Goal: Information Seeking & Learning: Find specific fact

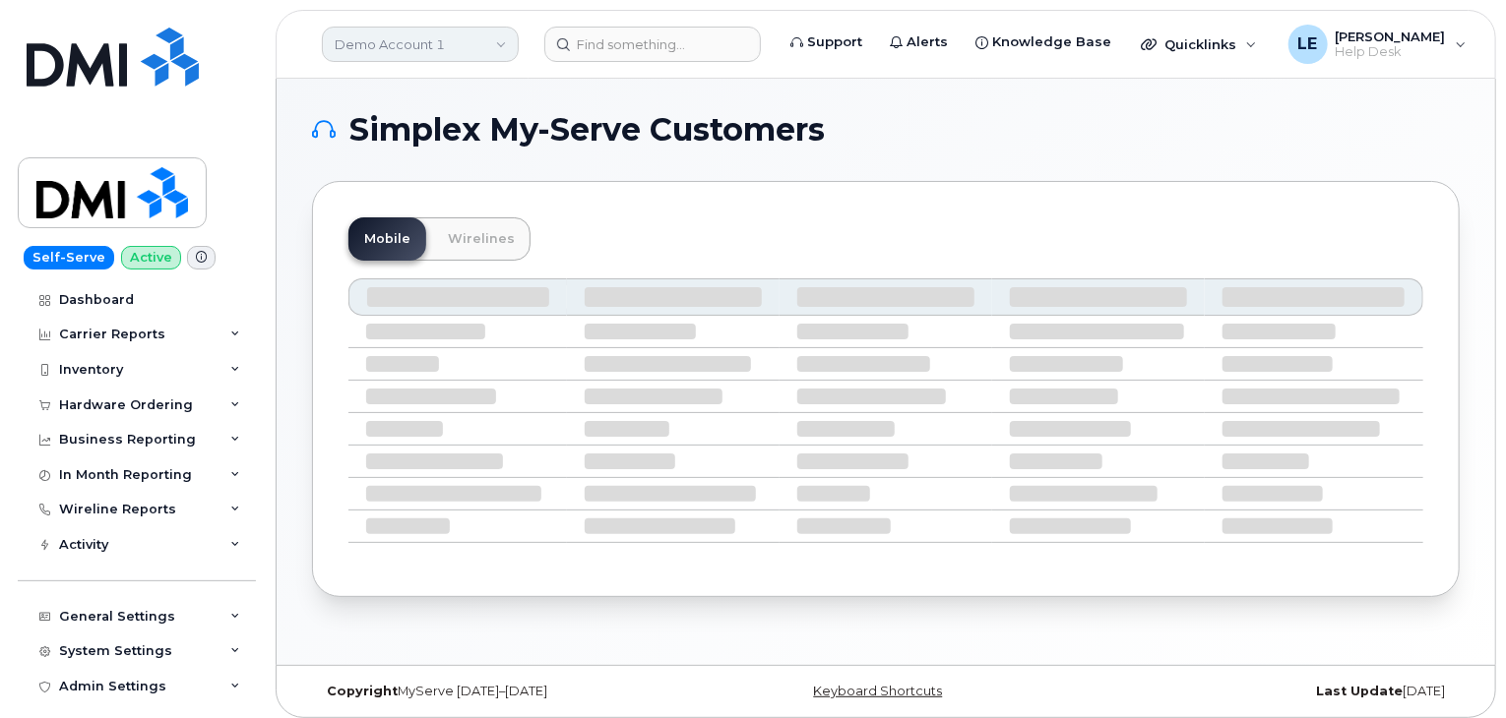
click at [394, 30] on link "Demo Account 1" at bounding box center [420, 44] width 197 height 35
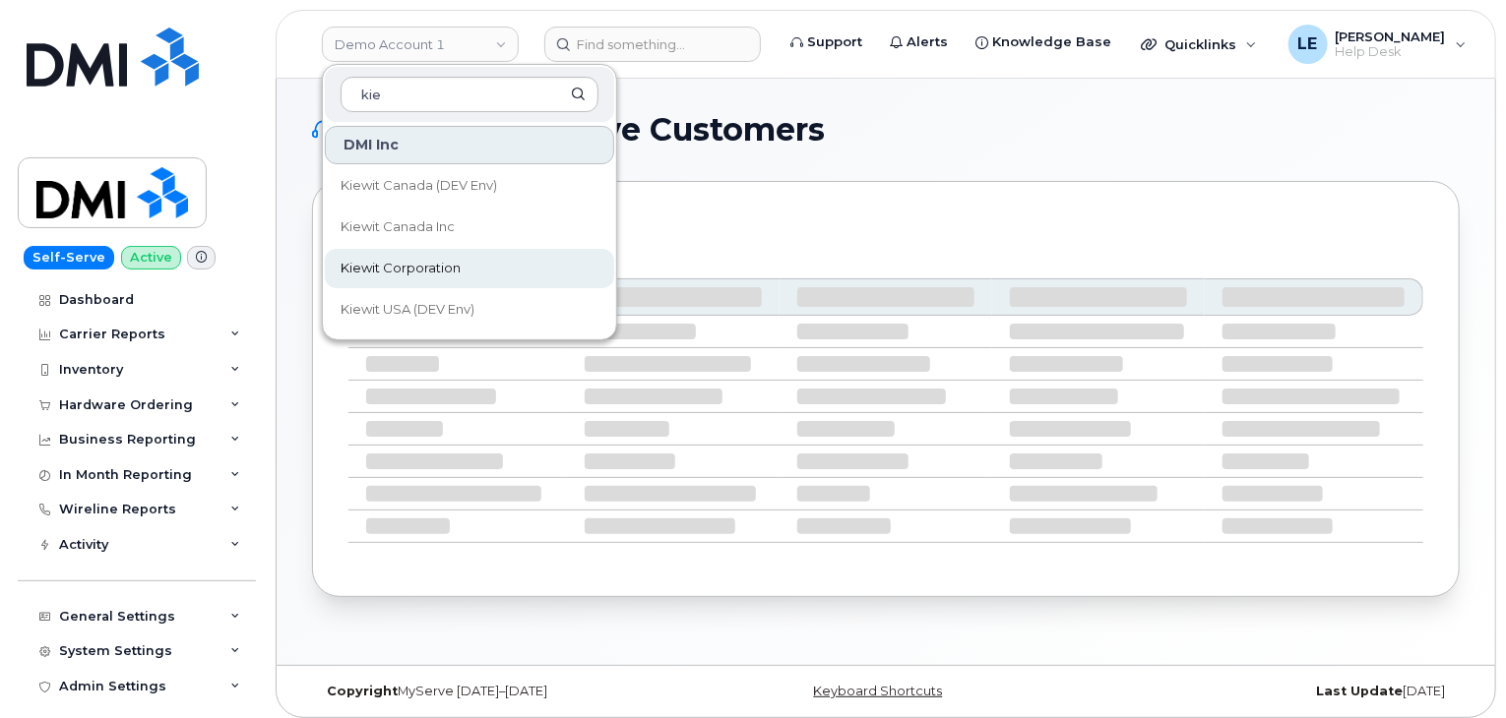
type input "kie"
click at [469, 271] on link "Kiewit Corporation" at bounding box center [469, 268] width 289 height 39
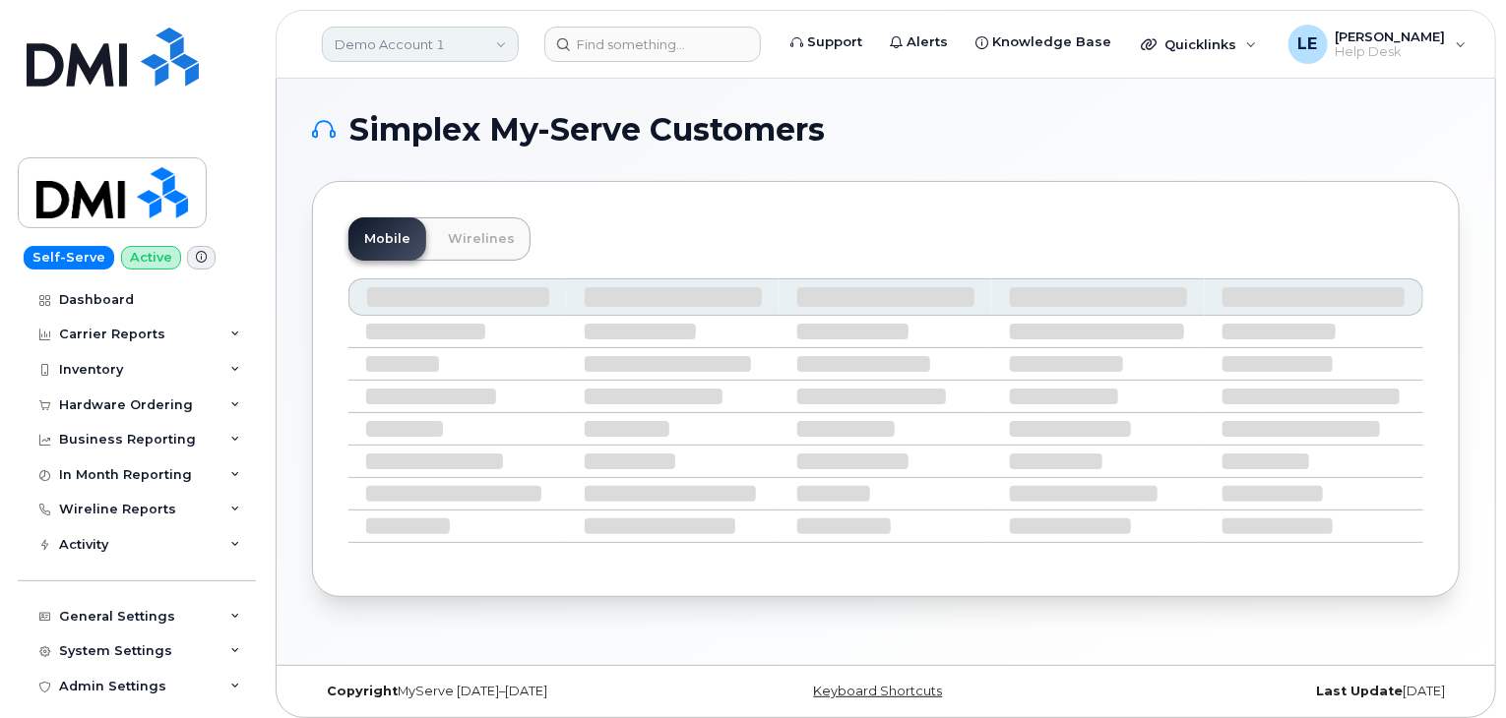
click at [480, 43] on link "Demo Account 1" at bounding box center [420, 44] width 197 height 35
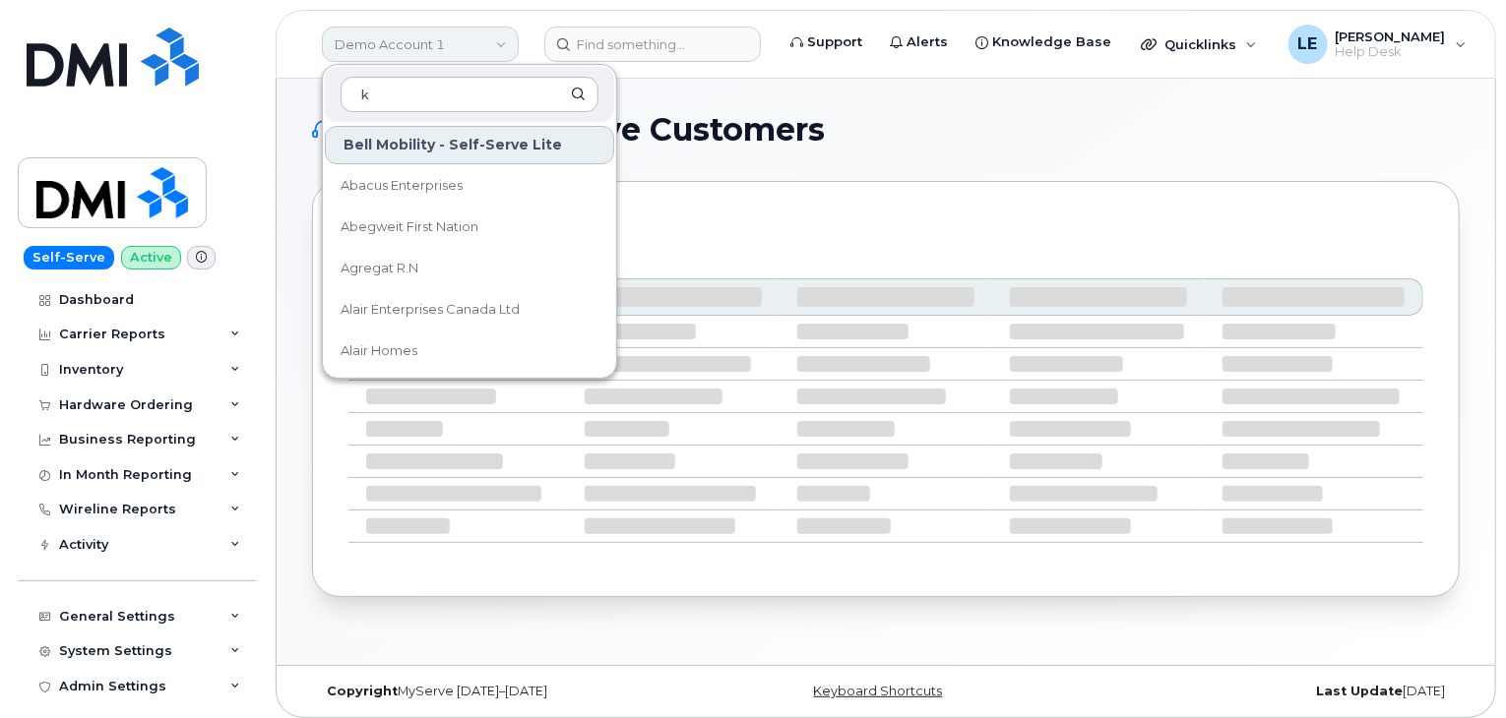
type input "k"
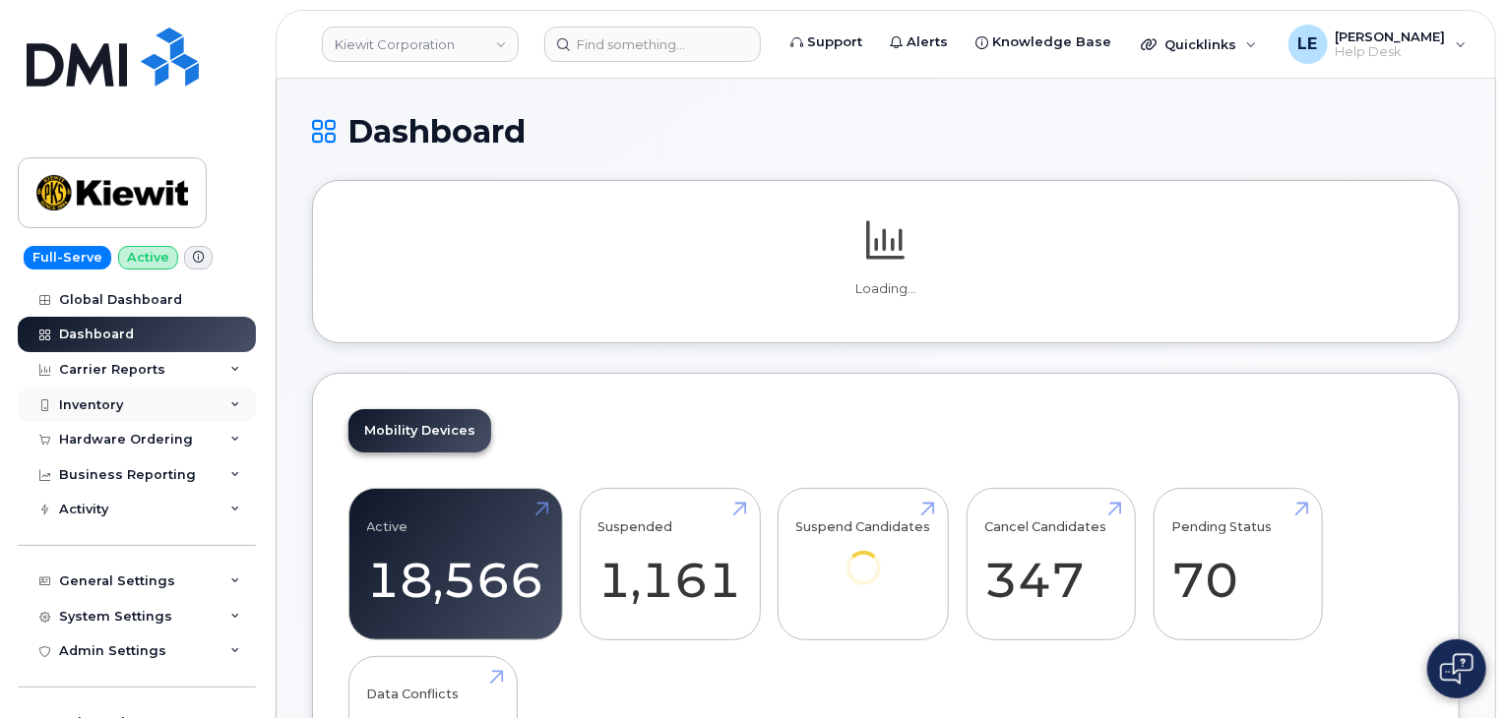
scroll to position [98, 0]
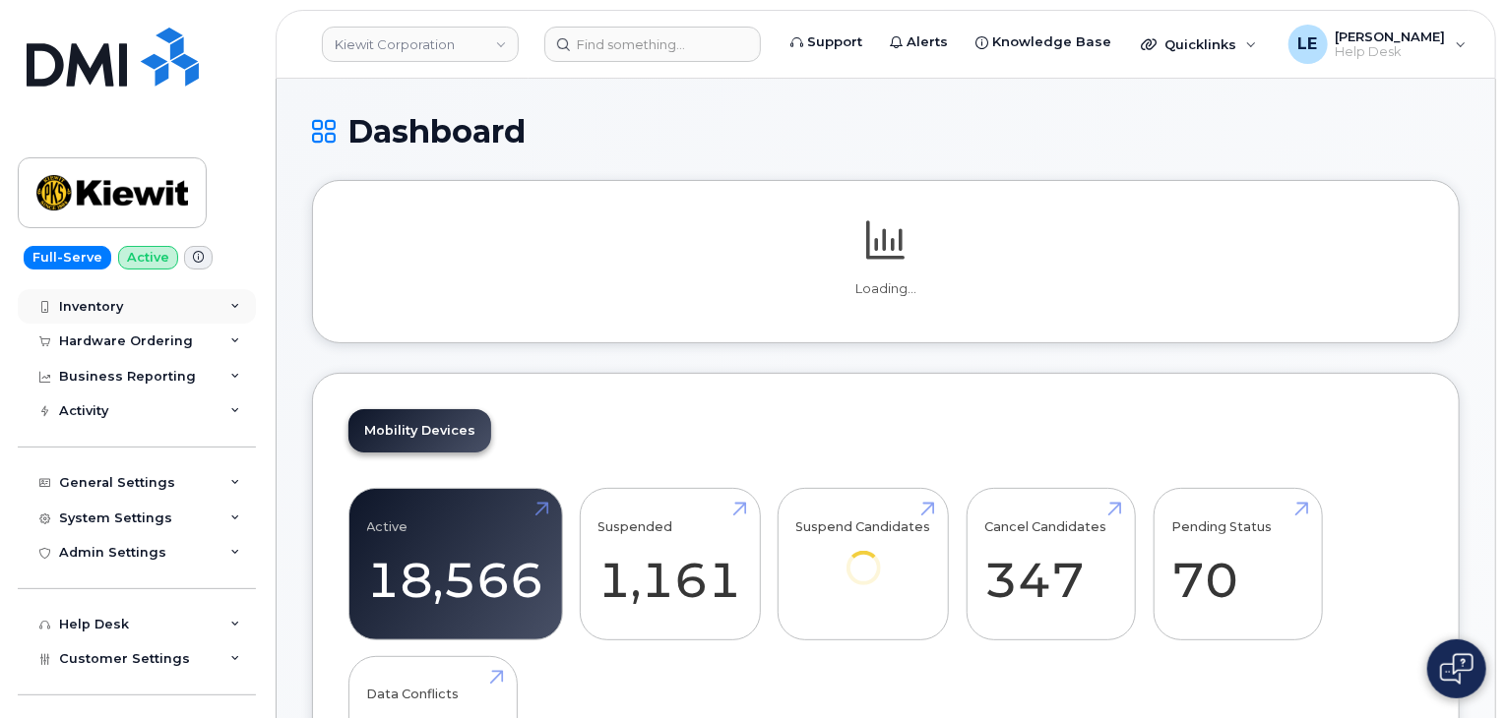
click at [183, 312] on div "Inventory" at bounding box center [137, 306] width 238 height 35
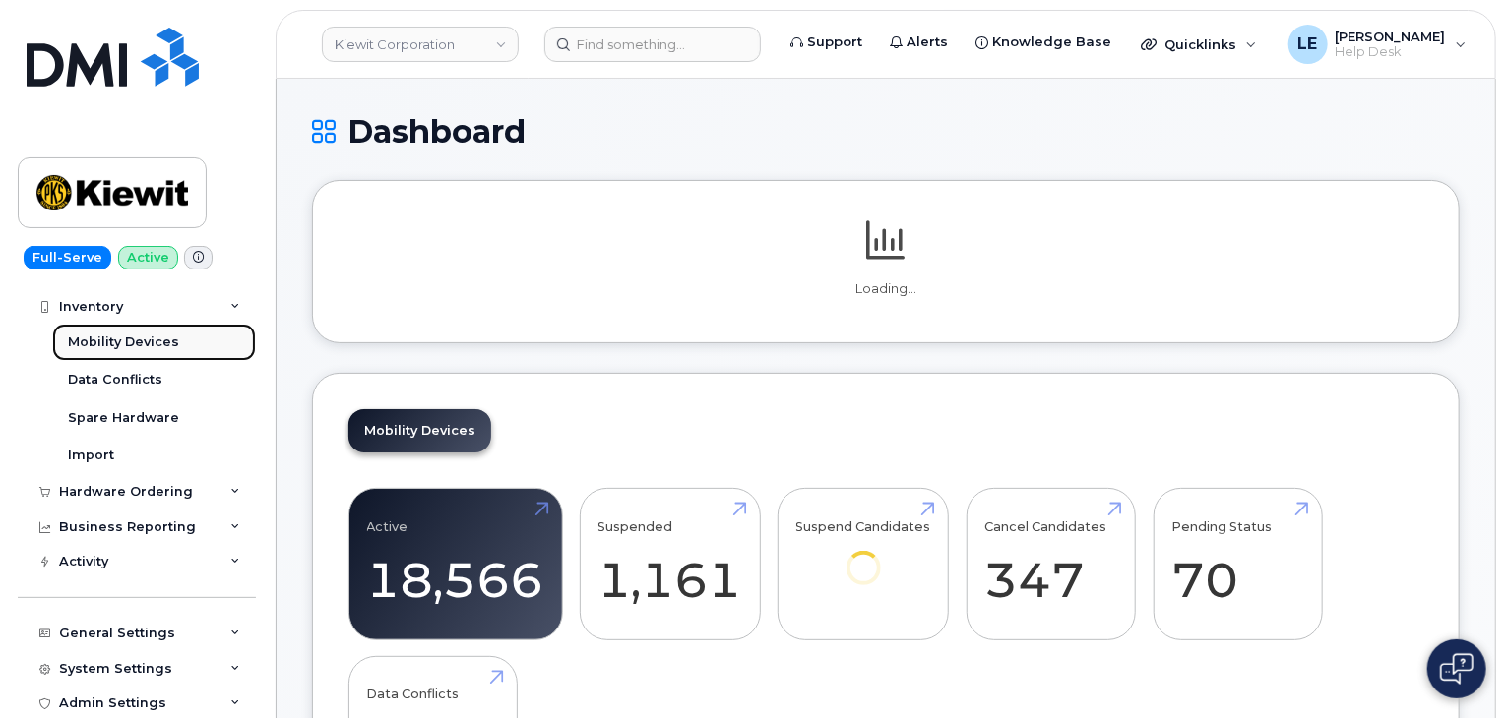
click at [181, 343] on link "Mobility Devices" at bounding box center [154, 342] width 204 height 37
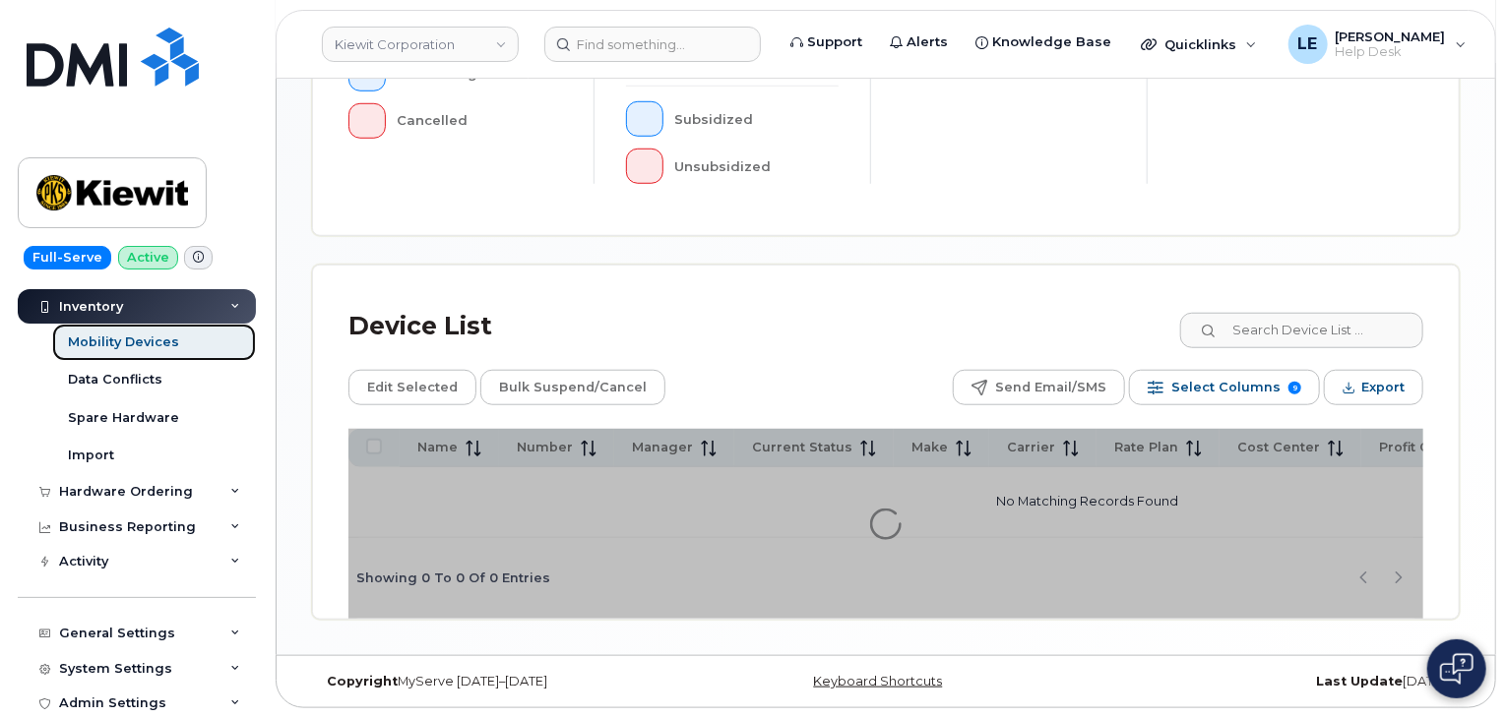
scroll to position [713, 0]
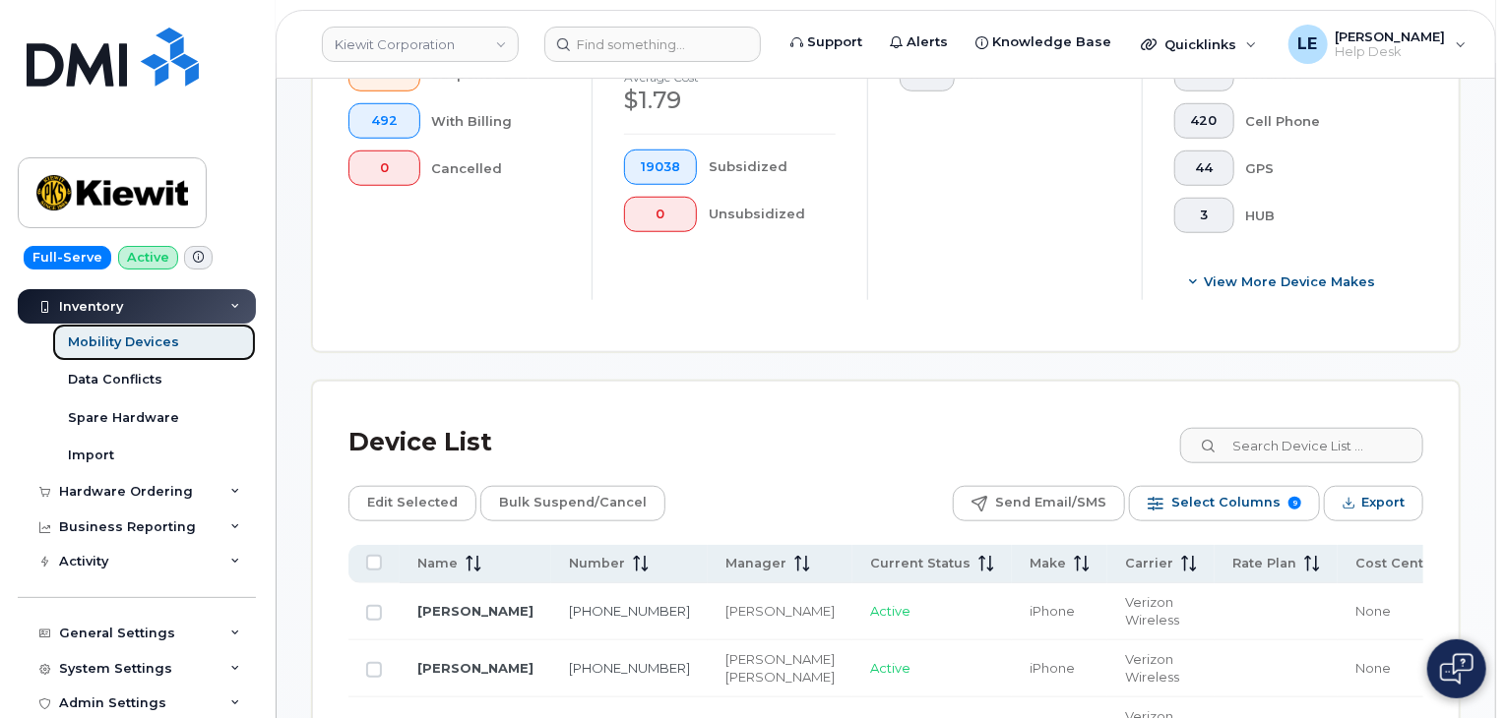
scroll to position [765, 0]
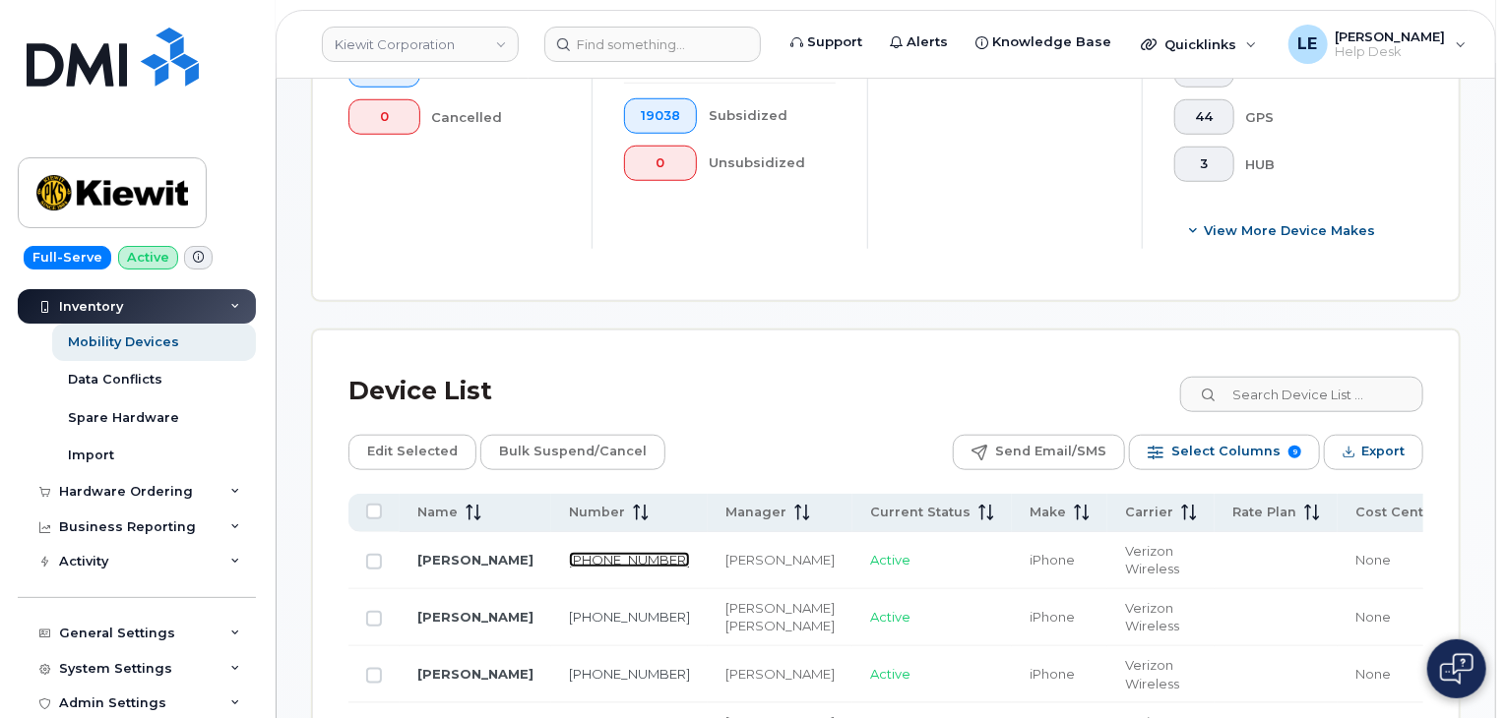
click at [587, 552] on link "201-206-0052" at bounding box center [629, 560] width 121 height 16
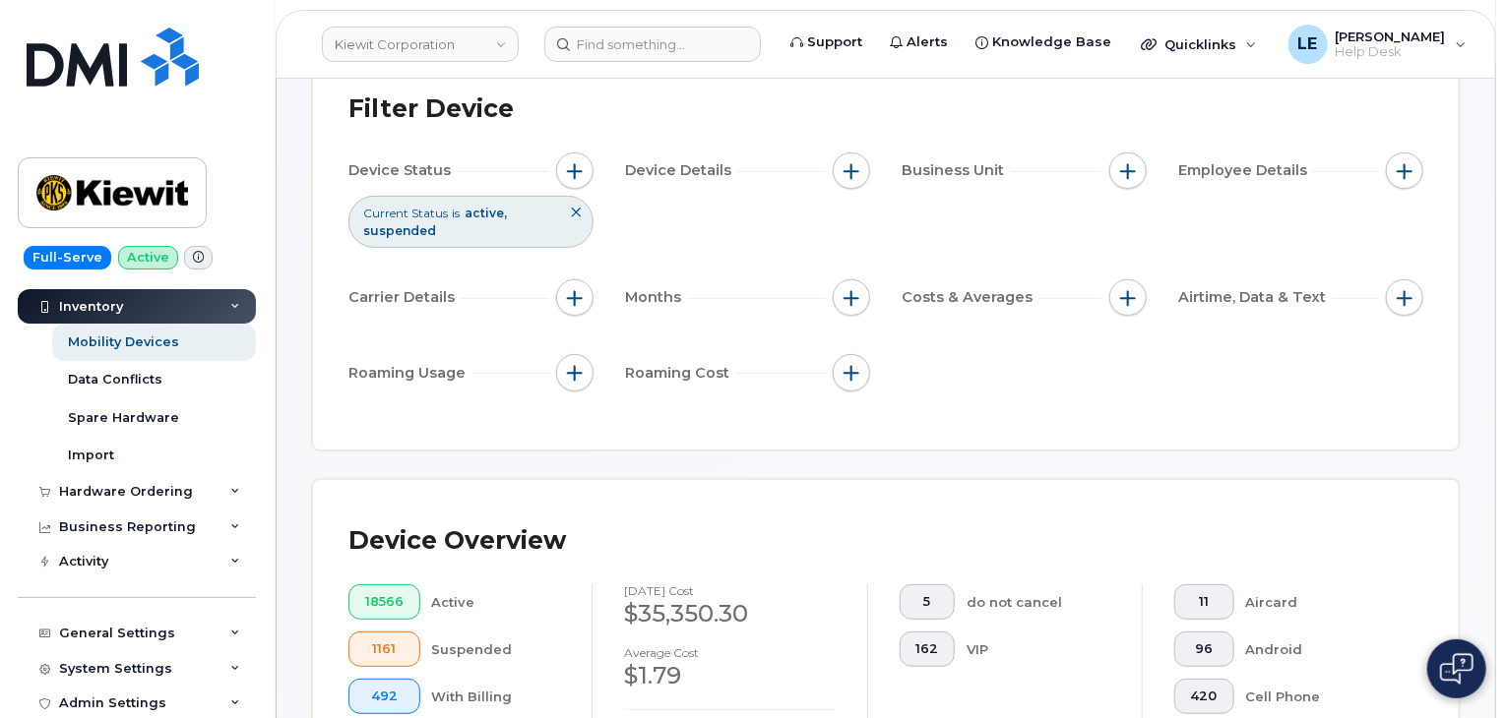
scroll to position [0, 0]
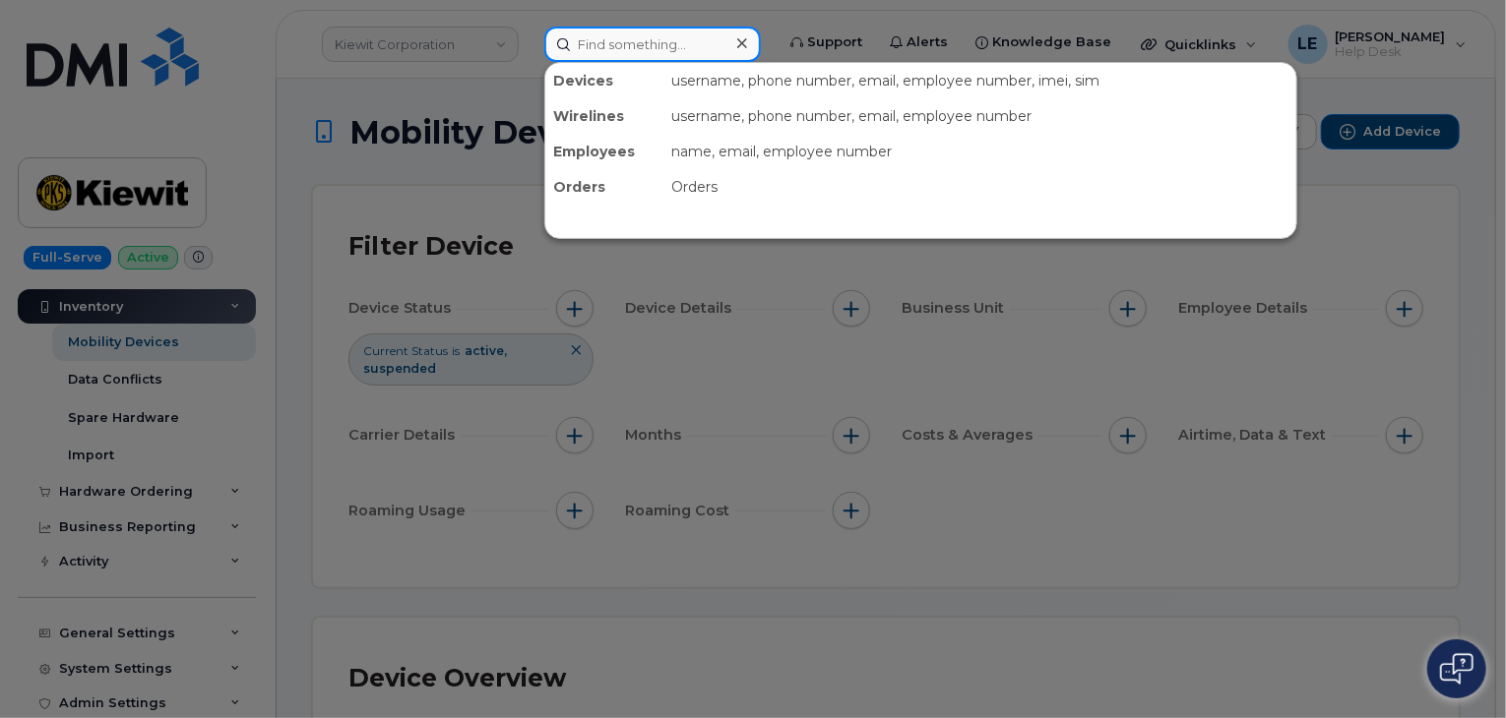
click at [606, 41] on input at bounding box center [652, 44] width 216 height 35
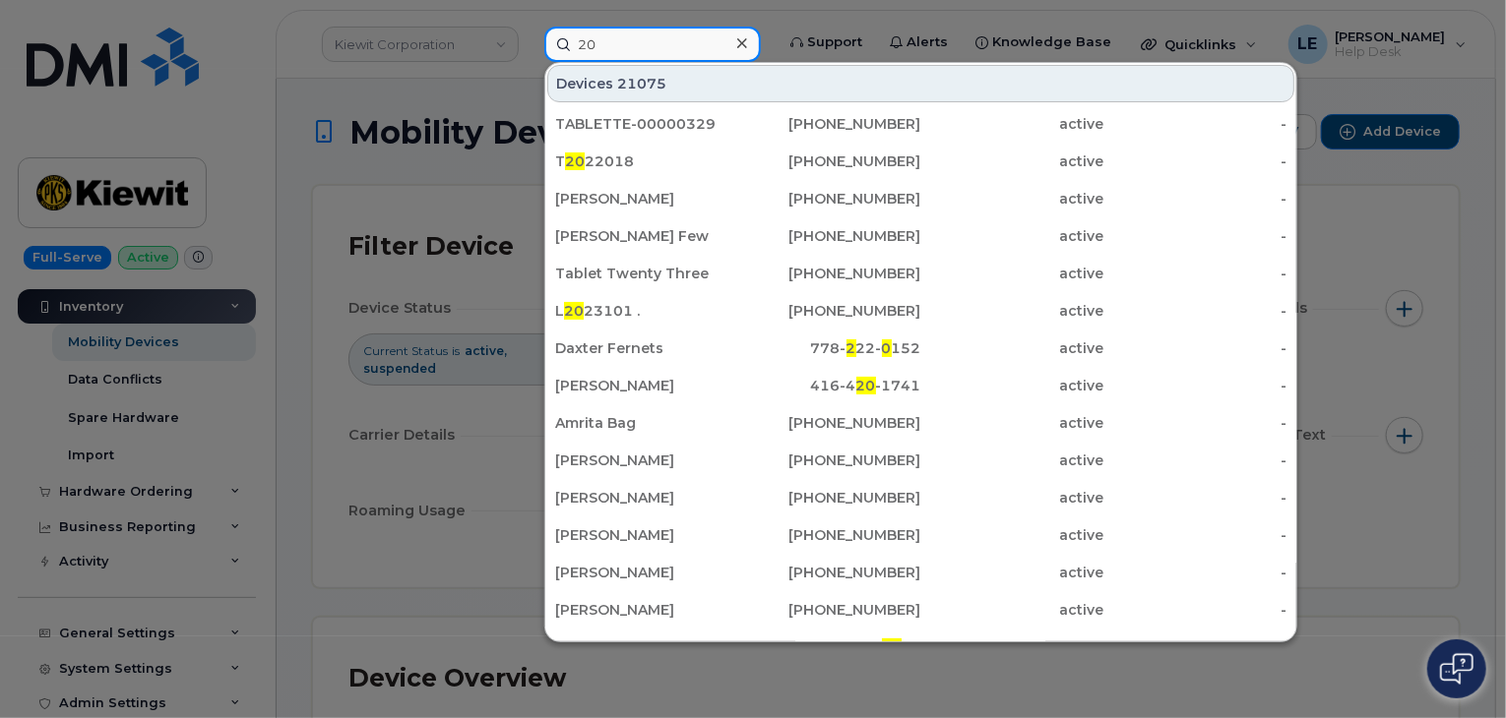
type input "2"
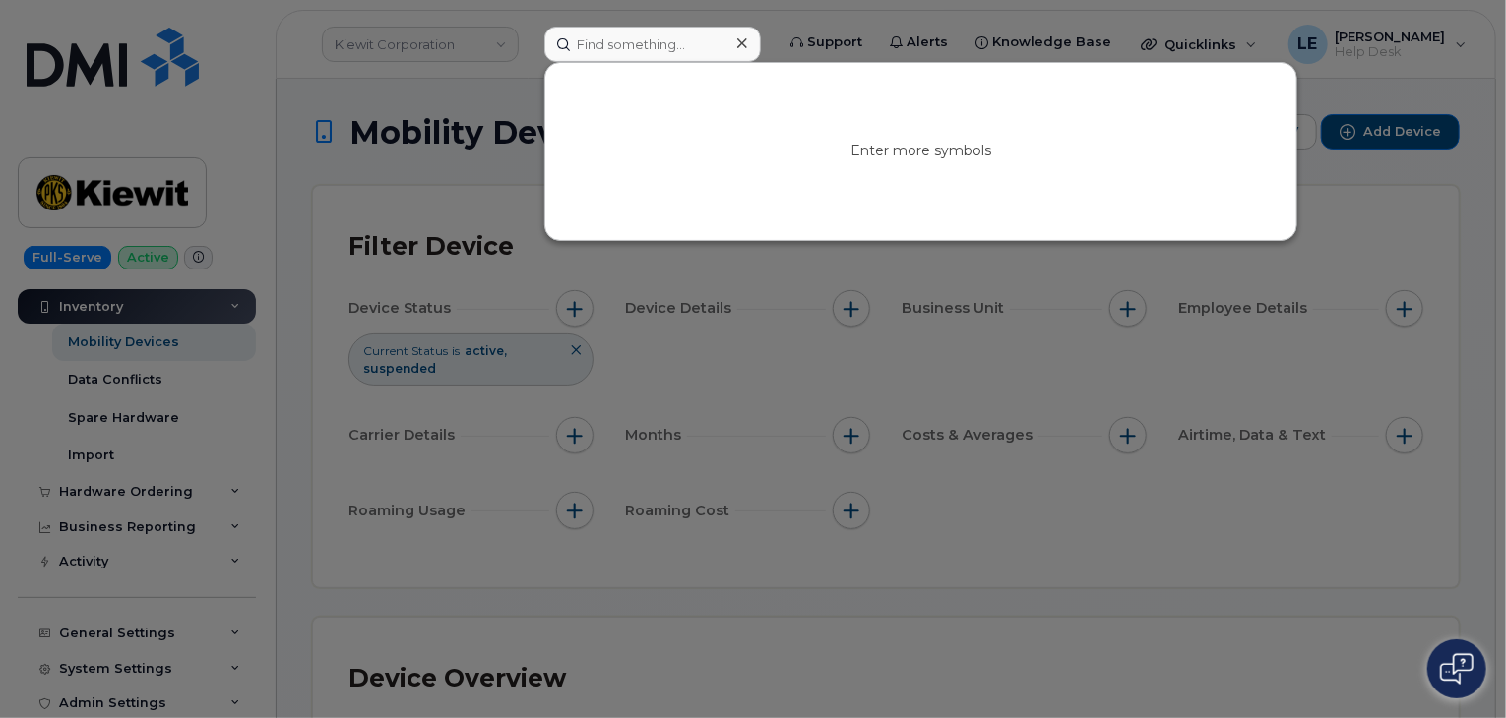
click at [399, 141] on div at bounding box center [753, 359] width 1506 height 718
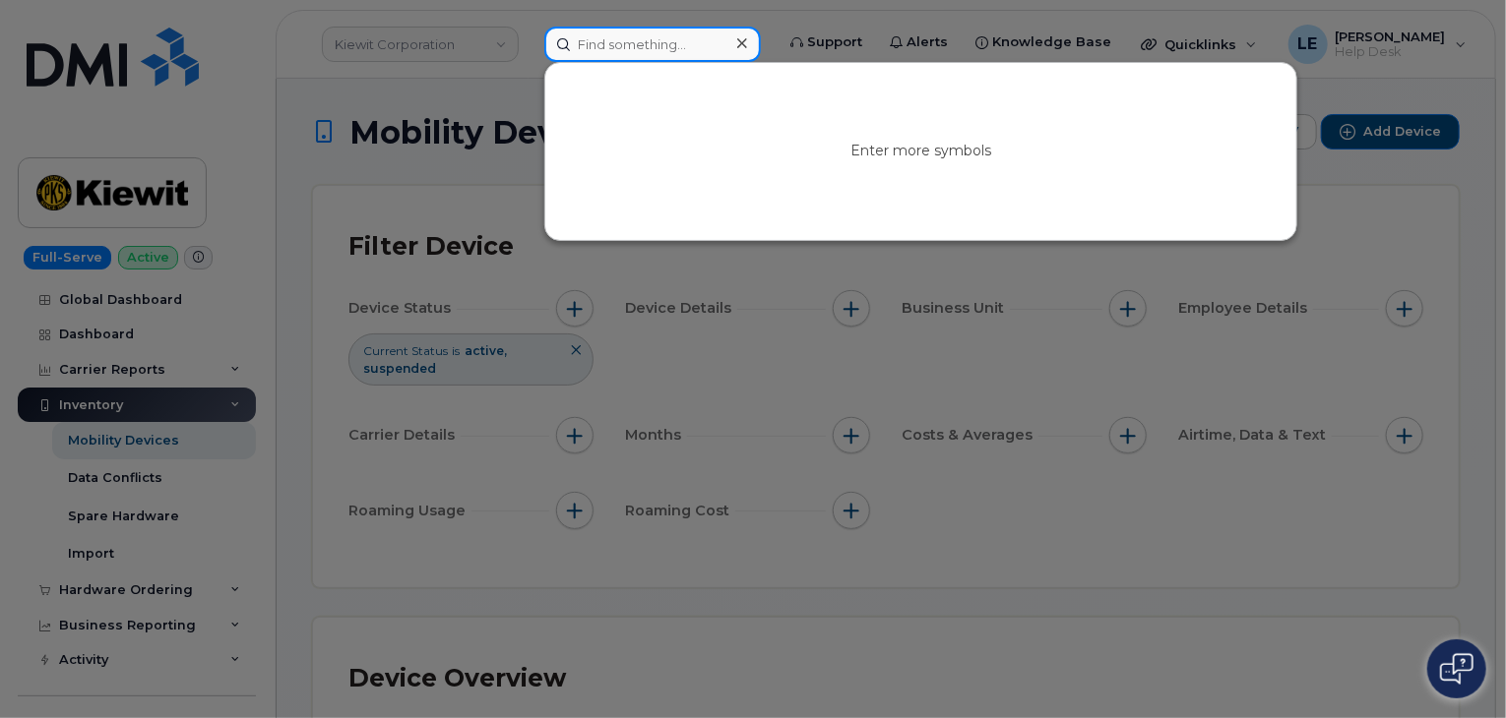
click at [687, 44] on input at bounding box center [652, 44] width 216 height 35
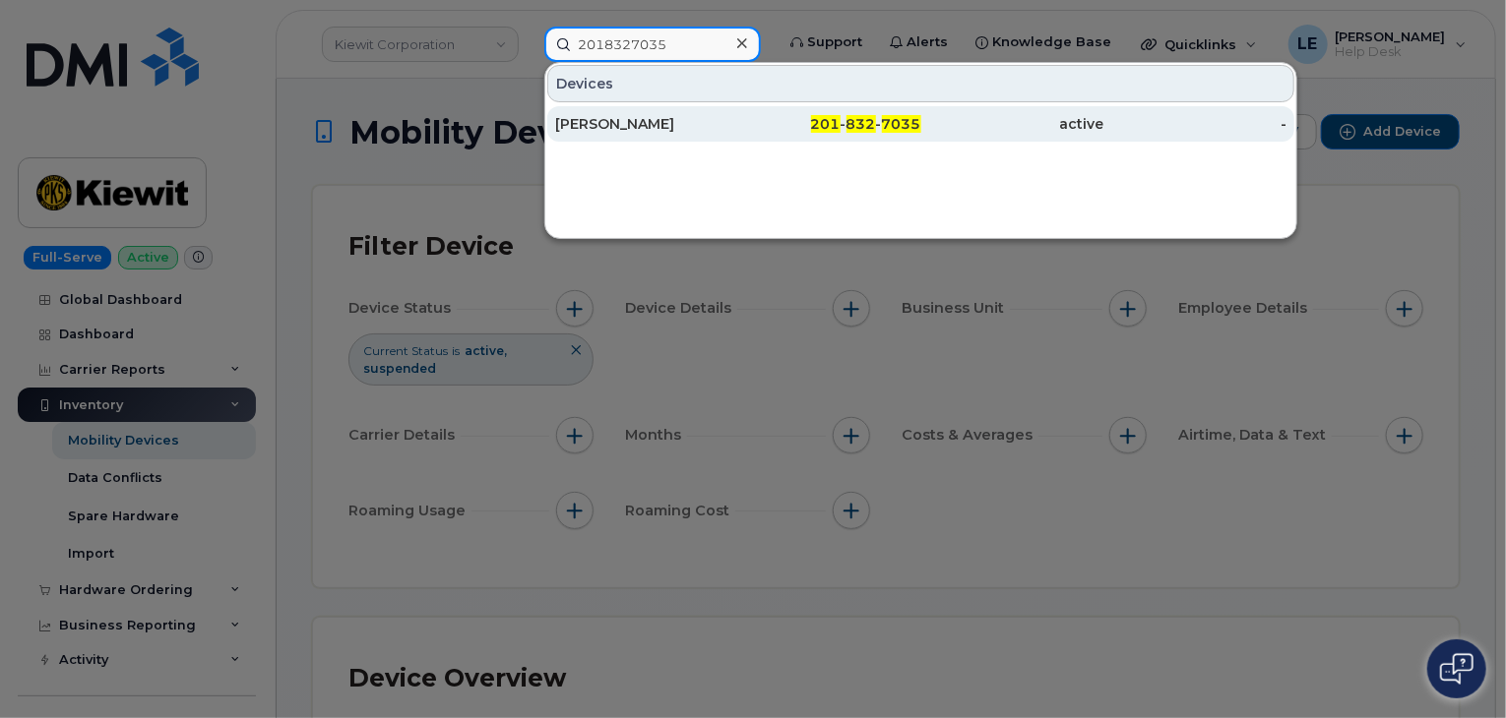
type input "2018327035"
click at [729, 119] on div "FRED ZAMBON" at bounding box center [646, 124] width 183 height 20
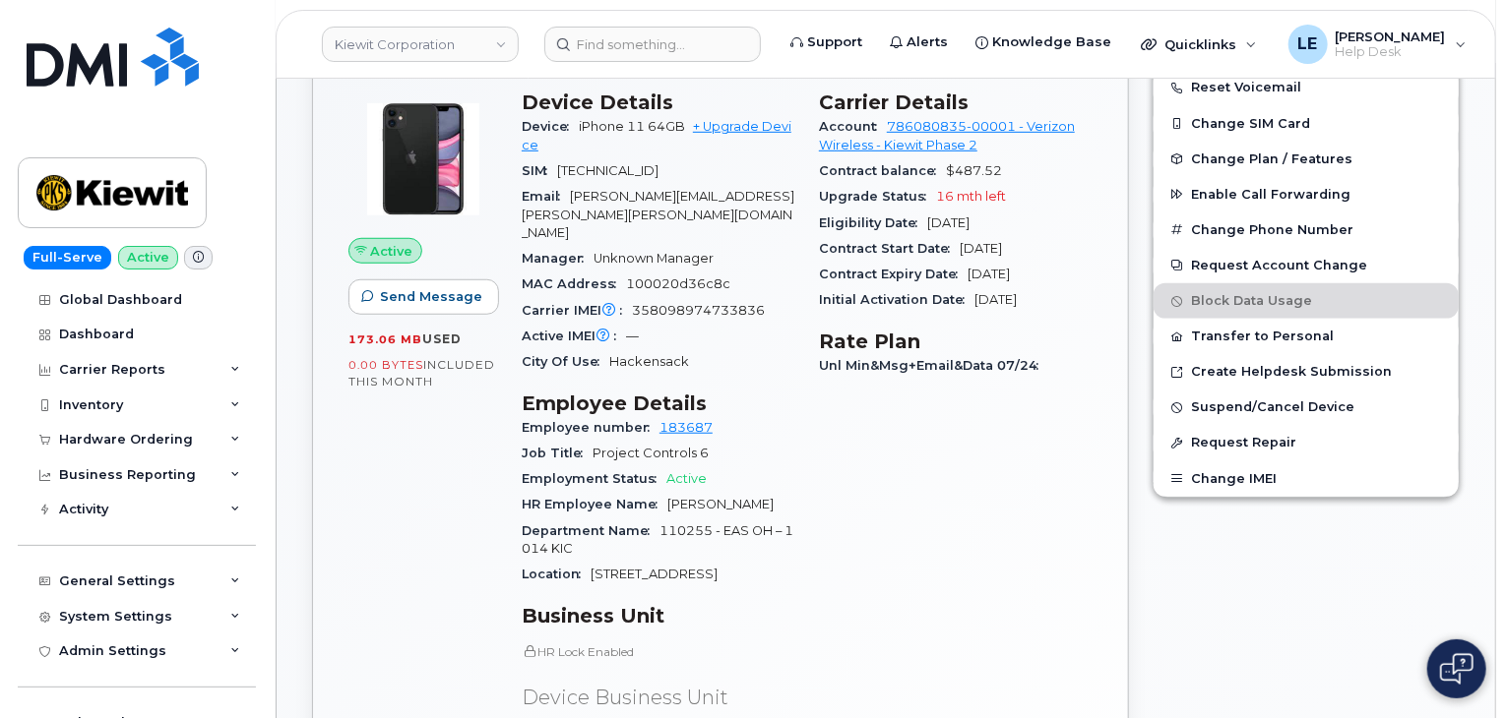
scroll to position [492, 0]
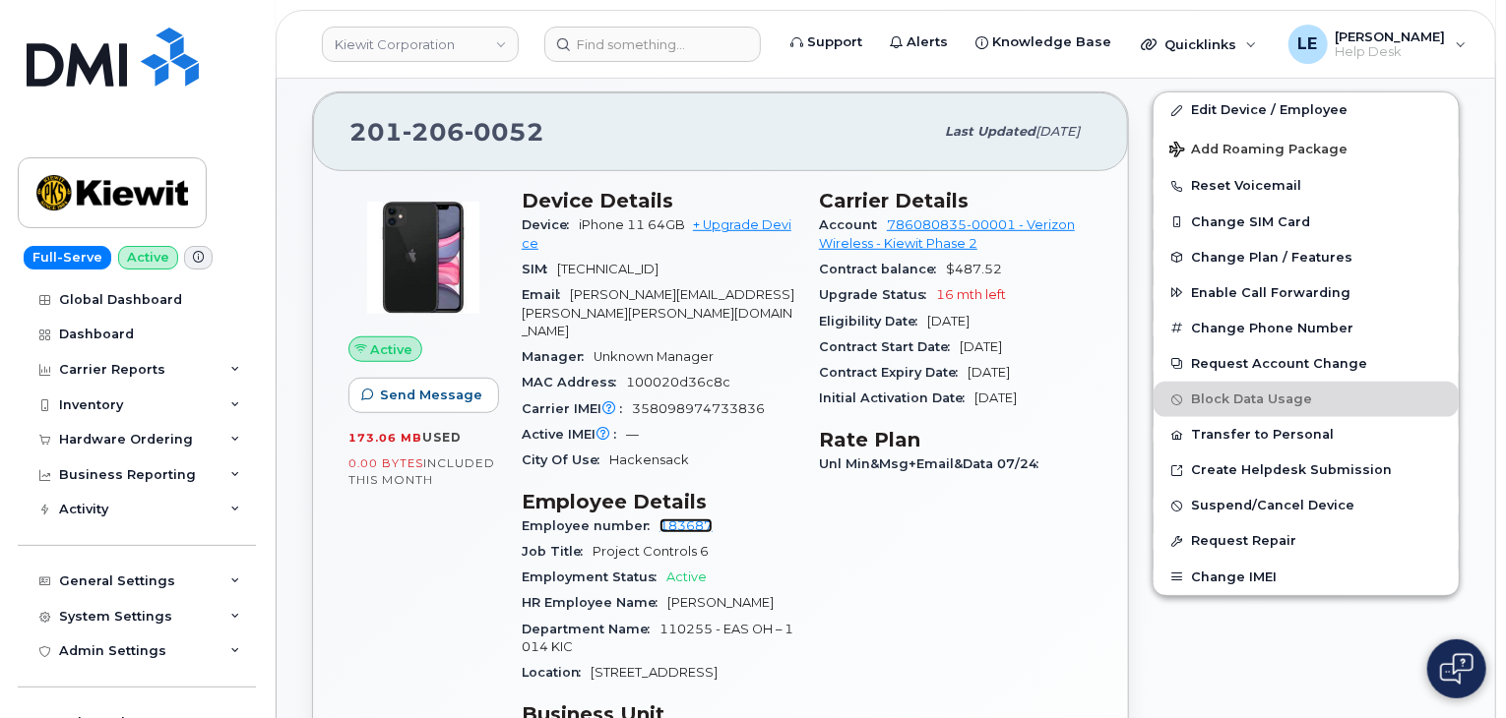
click at [695, 519] on link "183687" at bounding box center [685, 526] width 53 height 15
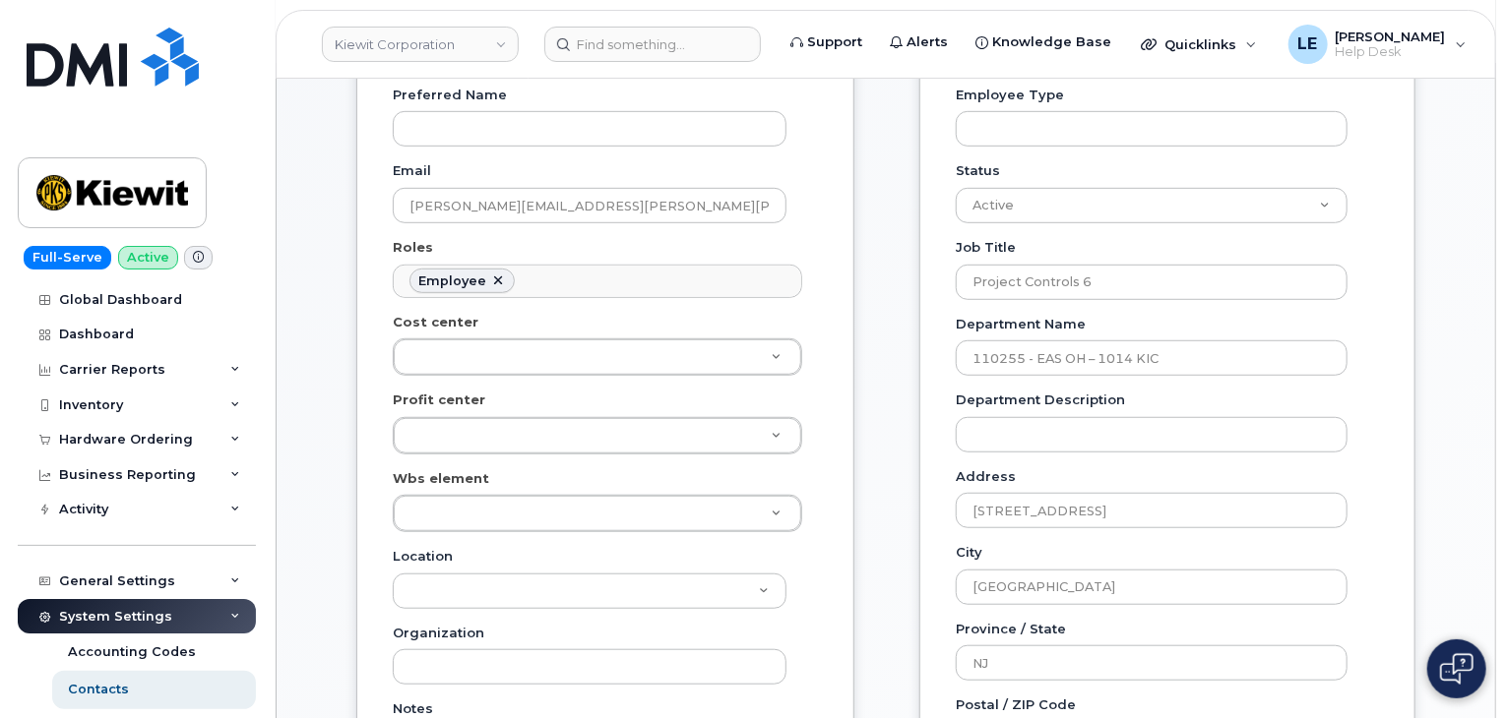
scroll to position [492, 0]
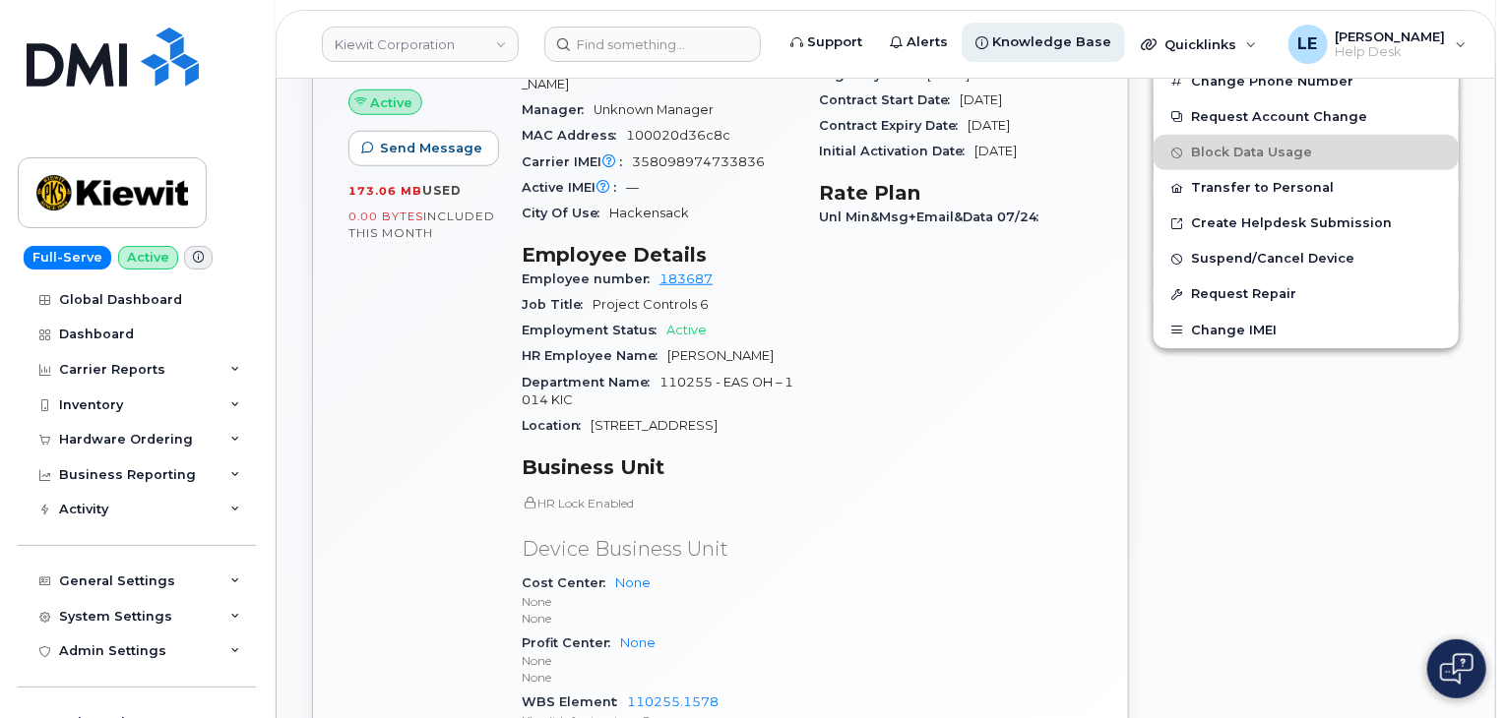
scroll to position [818, 0]
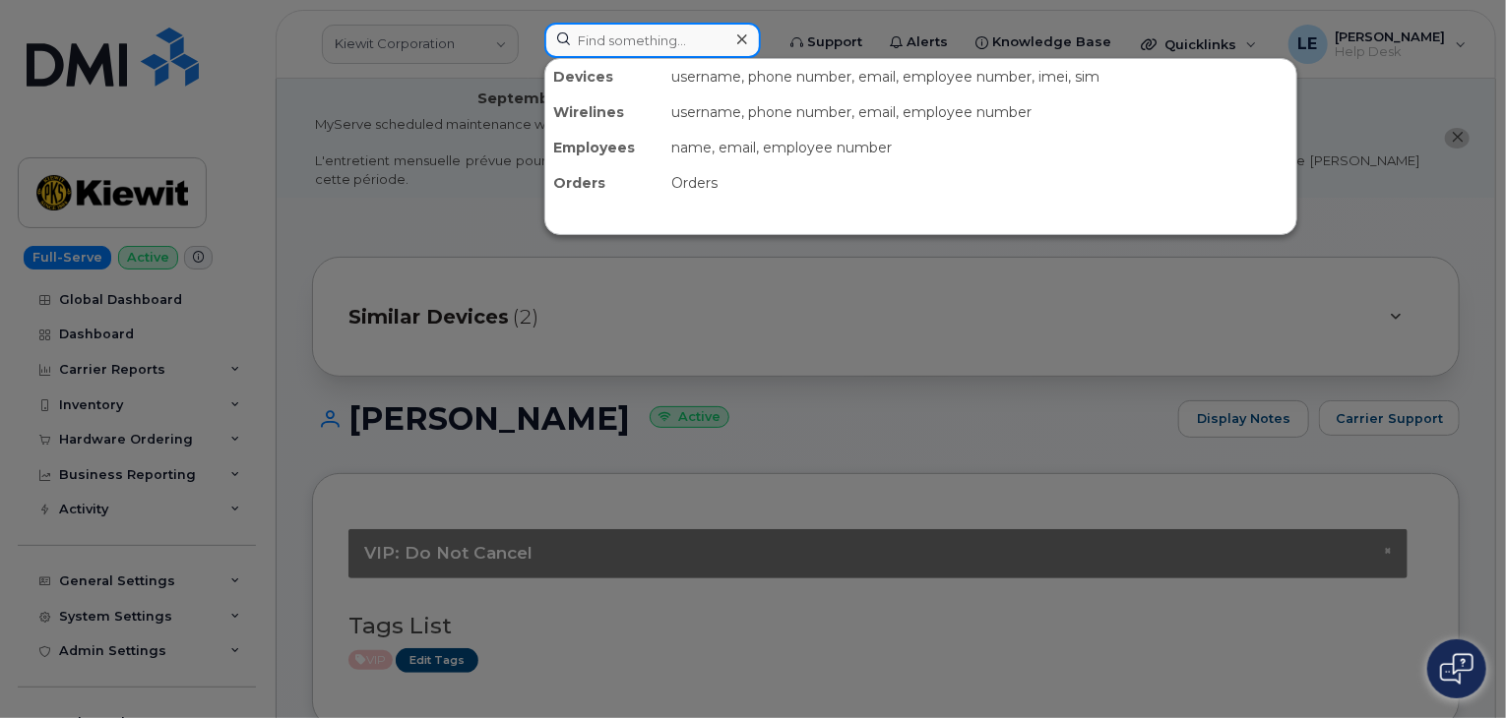
click at [661, 38] on input at bounding box center [652, 40] width 216 height 35
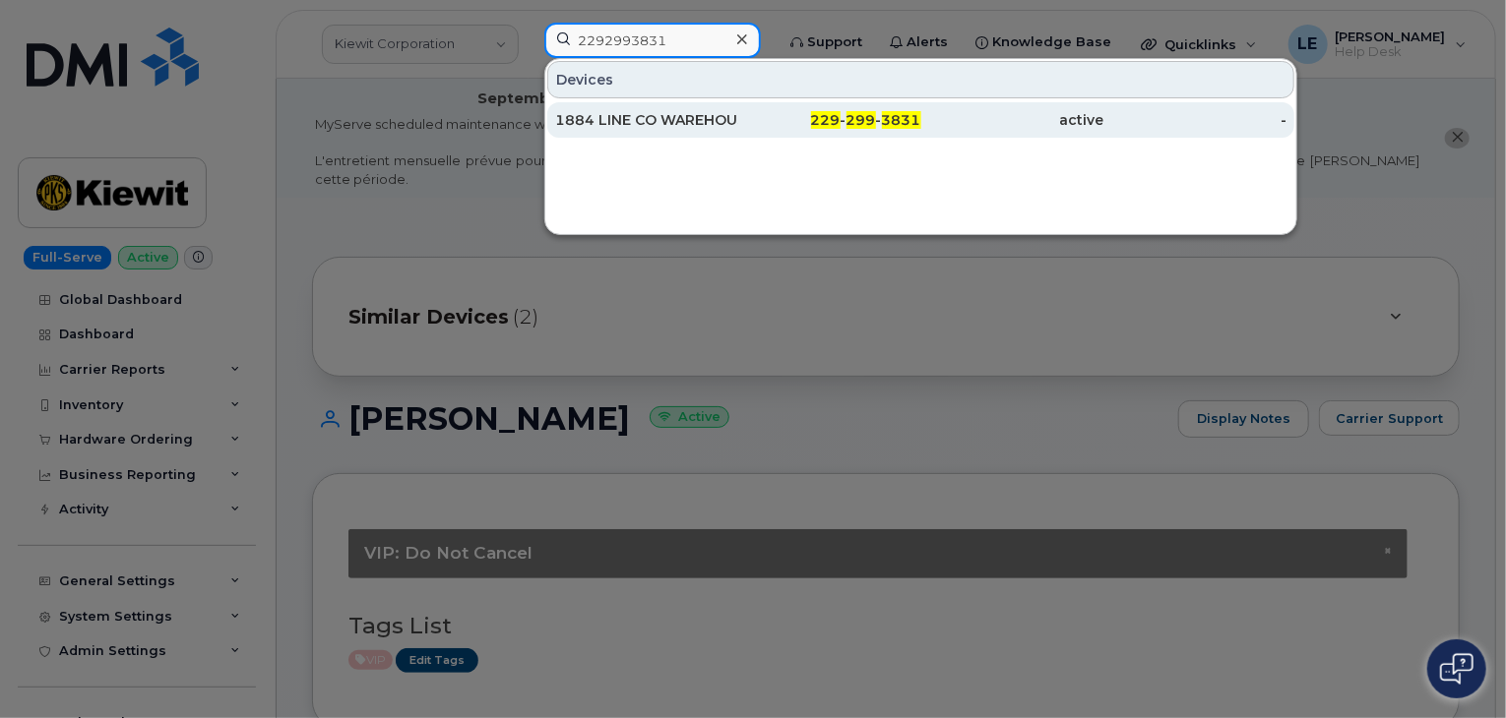
type input "2292993831"
click at [724, 127] on div "1884 LINE CO WAREHOUSE 3" at bounding box center [646, 120] width 183 height 20
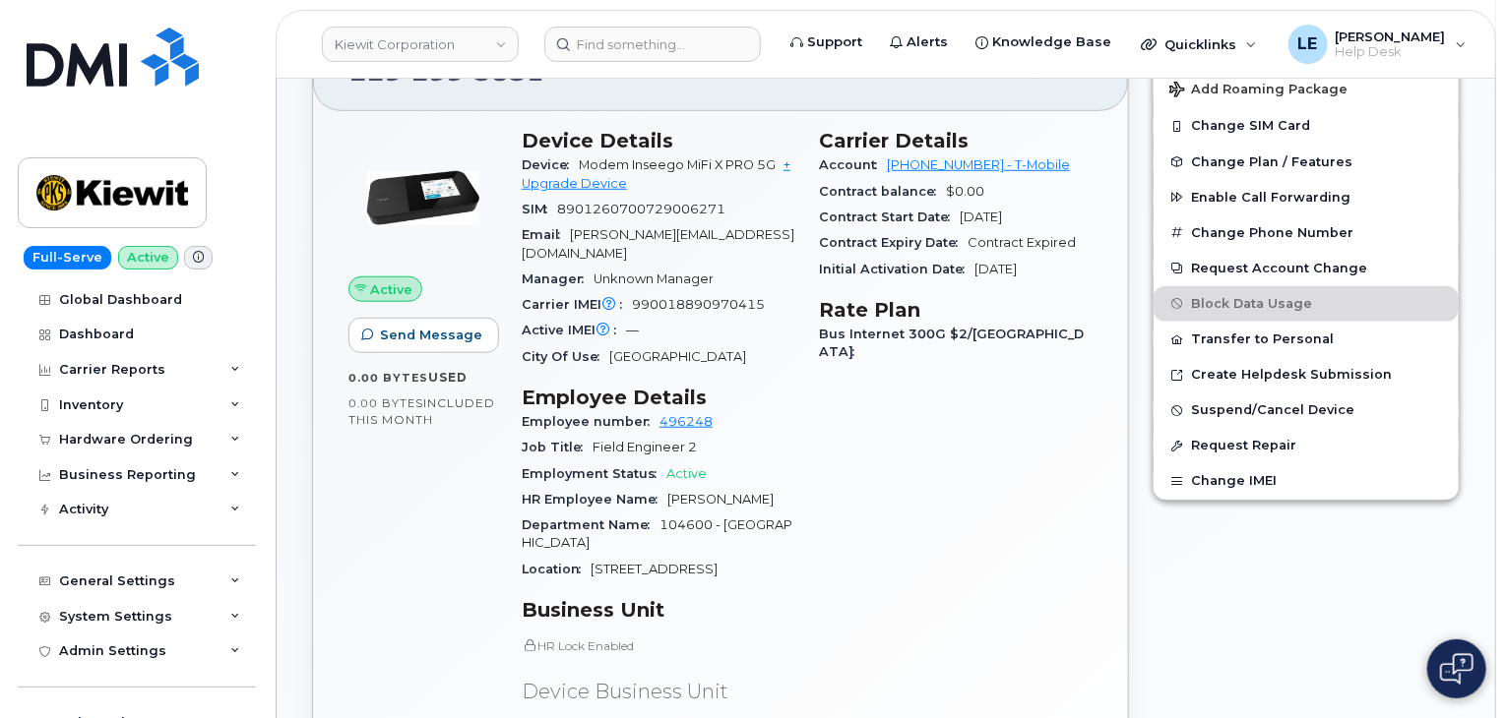
scroll to position [718, 0]
click at [116, 365] on div "Carrier Reports" at bounding box center [112, 370] width 106 height 16
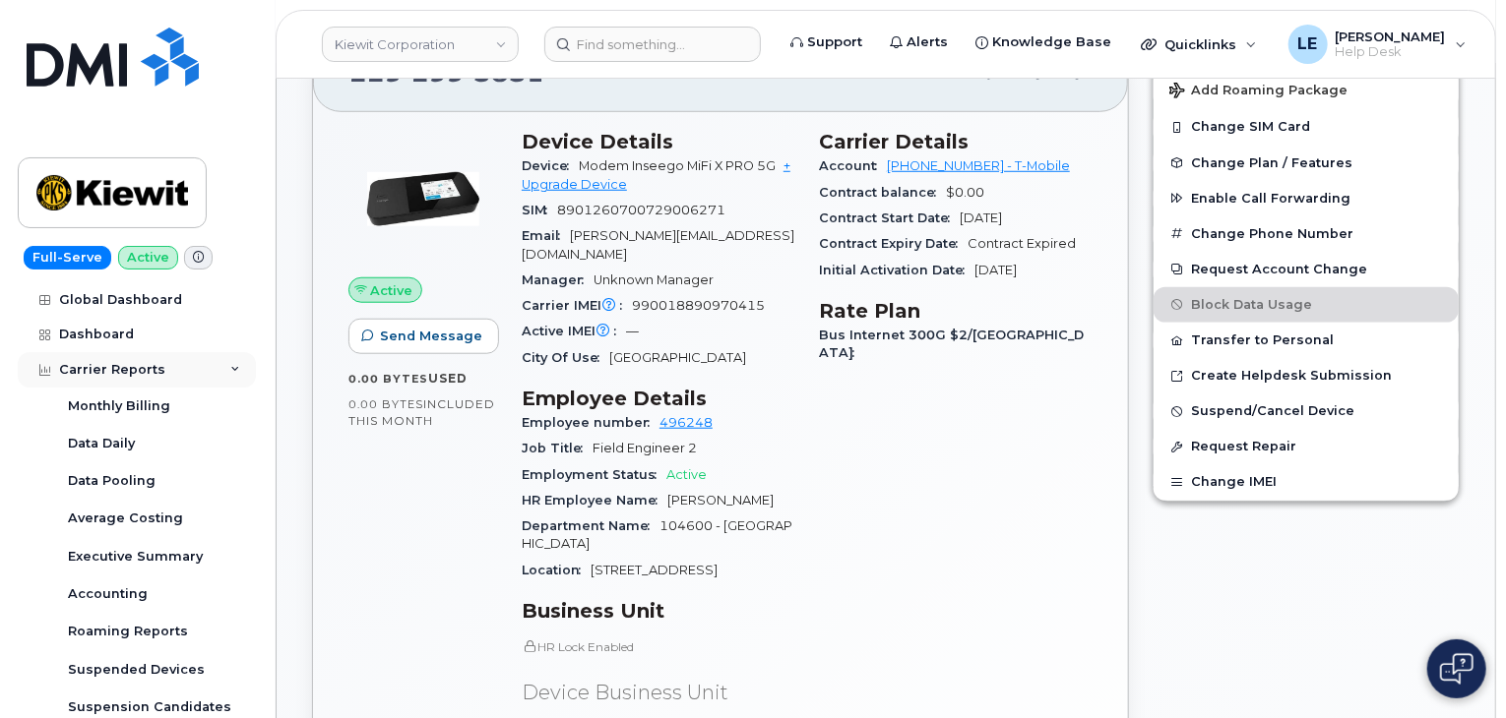
click at [116, 365] on div "Carrier Reports" at bounding box center [112, 370] width 106 height 16
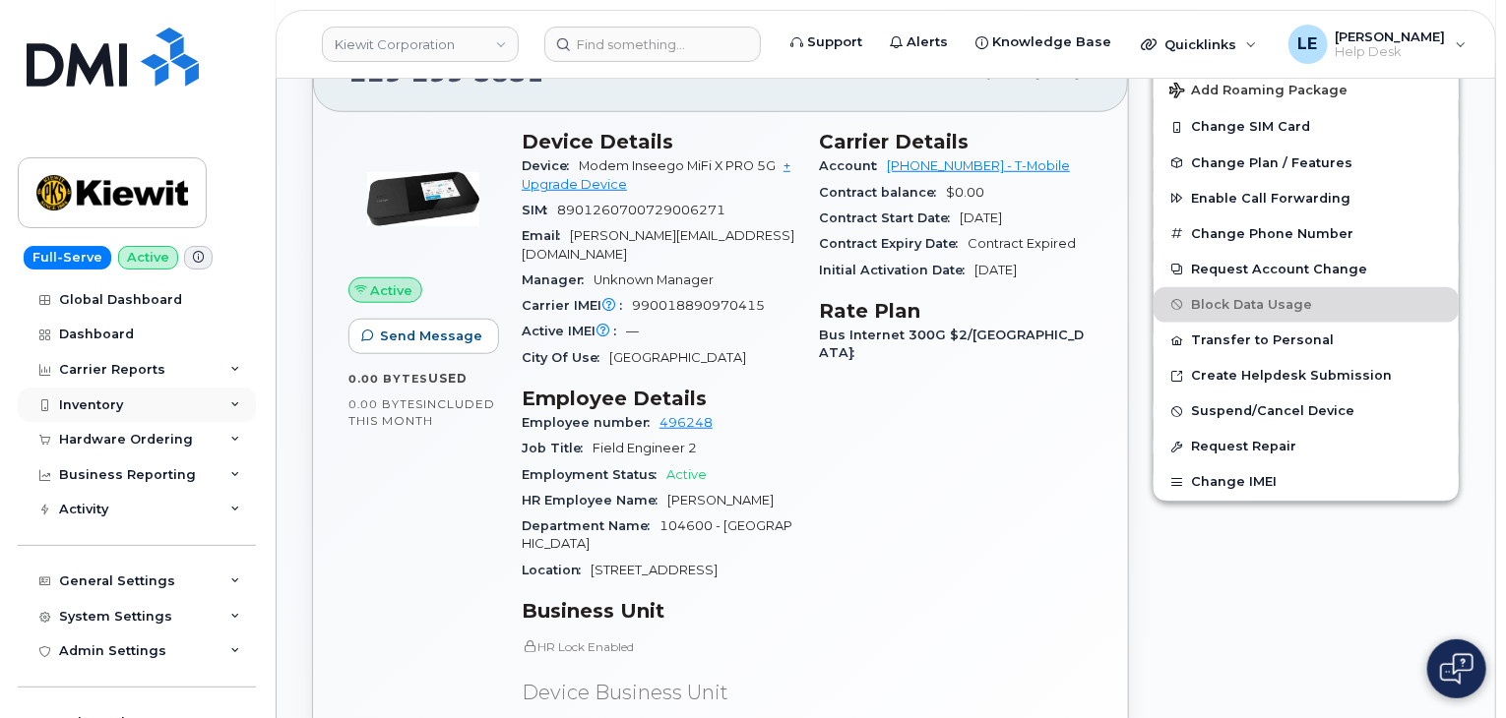
click at [131, 399] on div "Inventory" at bounding box center [137, 405] width 238 height 35
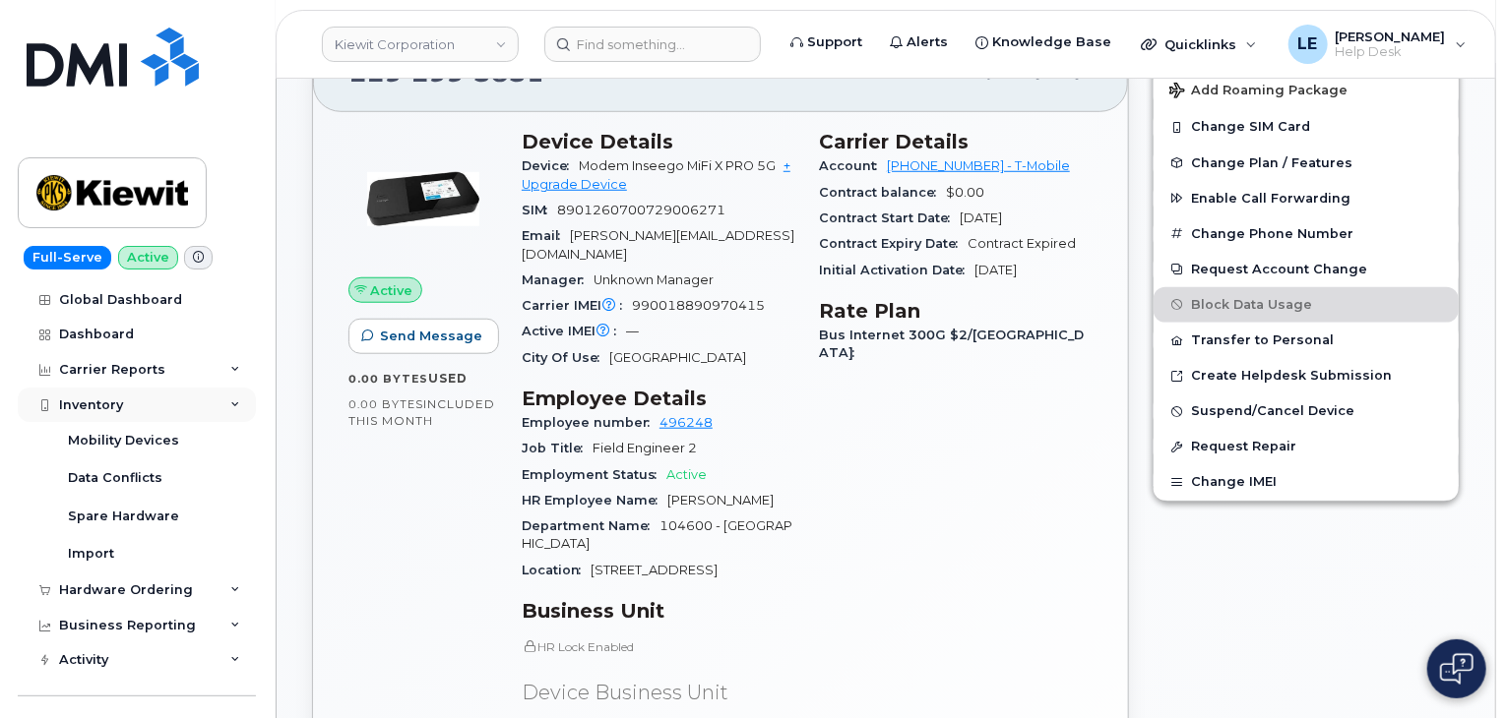
click at [131, 399] on div "Inventory" at bounding box center [137, 405] width 238 height 35
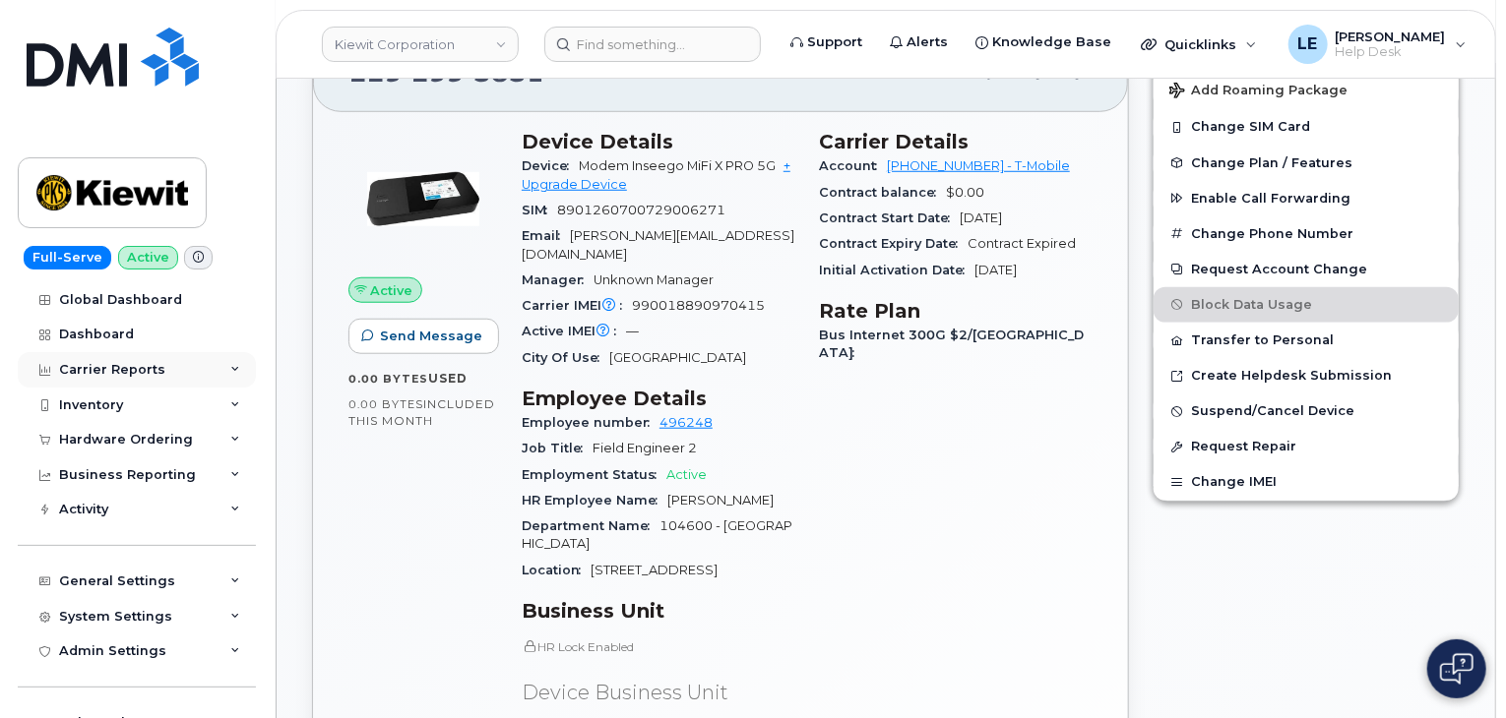
click at [152, 382] on div "Carrier Reports" at bounding box center [137, 369] width 238 height 35
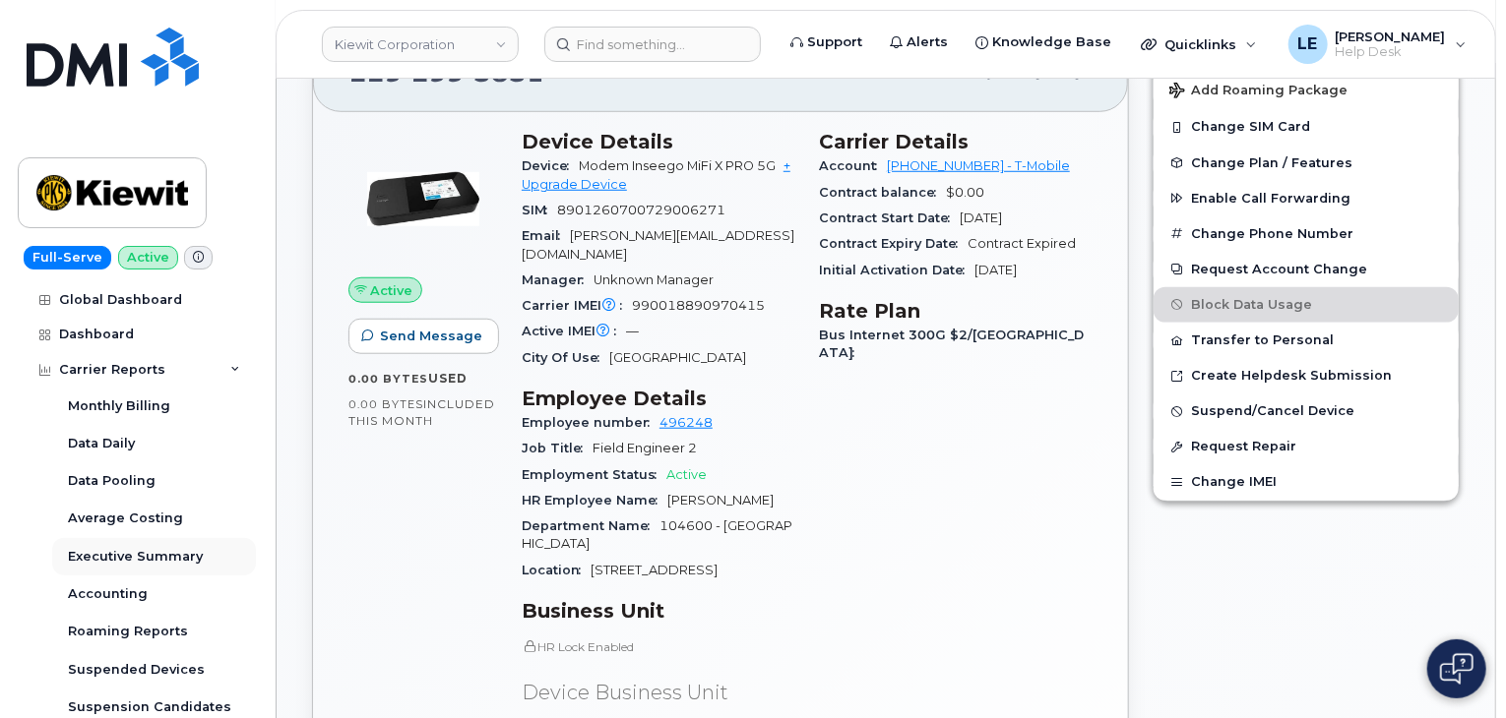
scroll to position [573, 0]
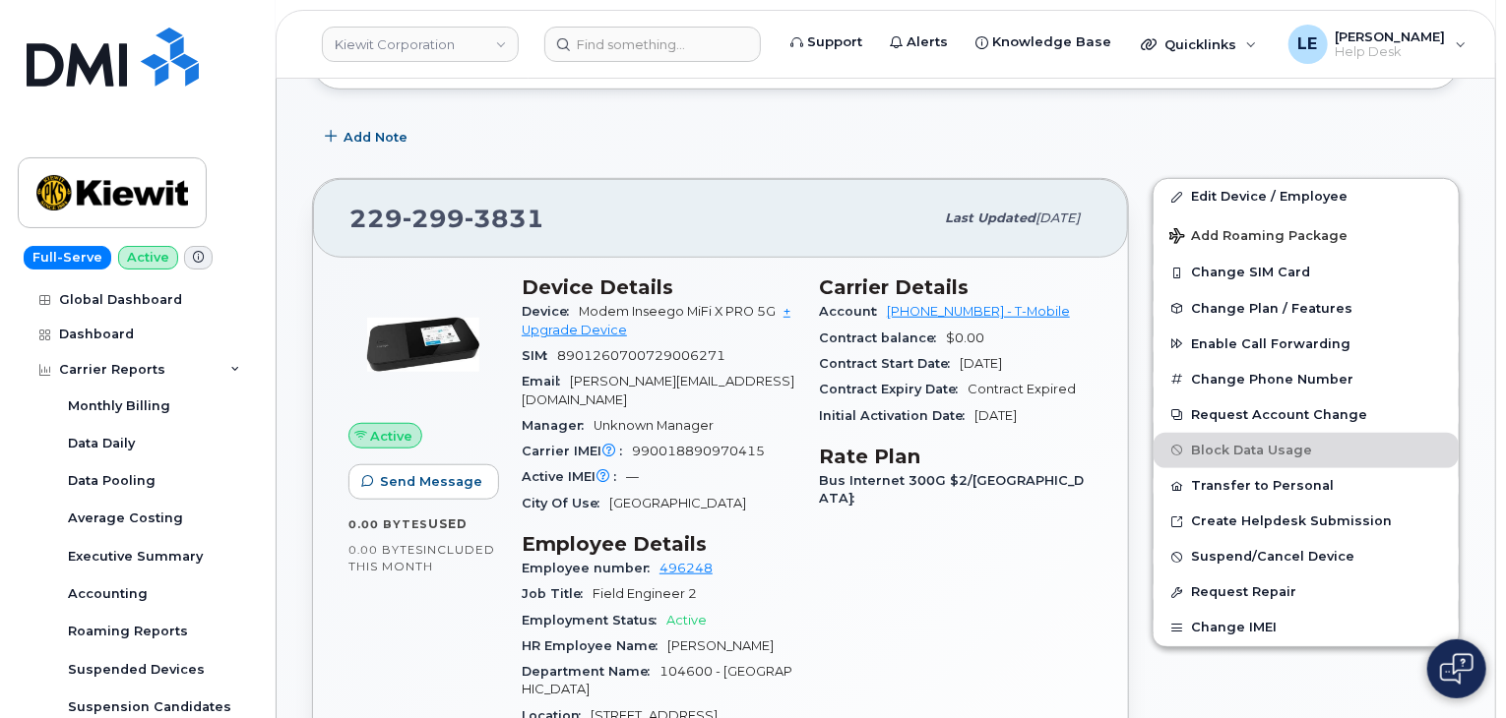
click at [398, 204] on span "229 299 3831" at bounding box center [446, 219] width 195 height 30
click at [399, 204] on span "229 299 3831" at bounding box center [446, 219] width 195 height 30
copy span "229 299 3831"
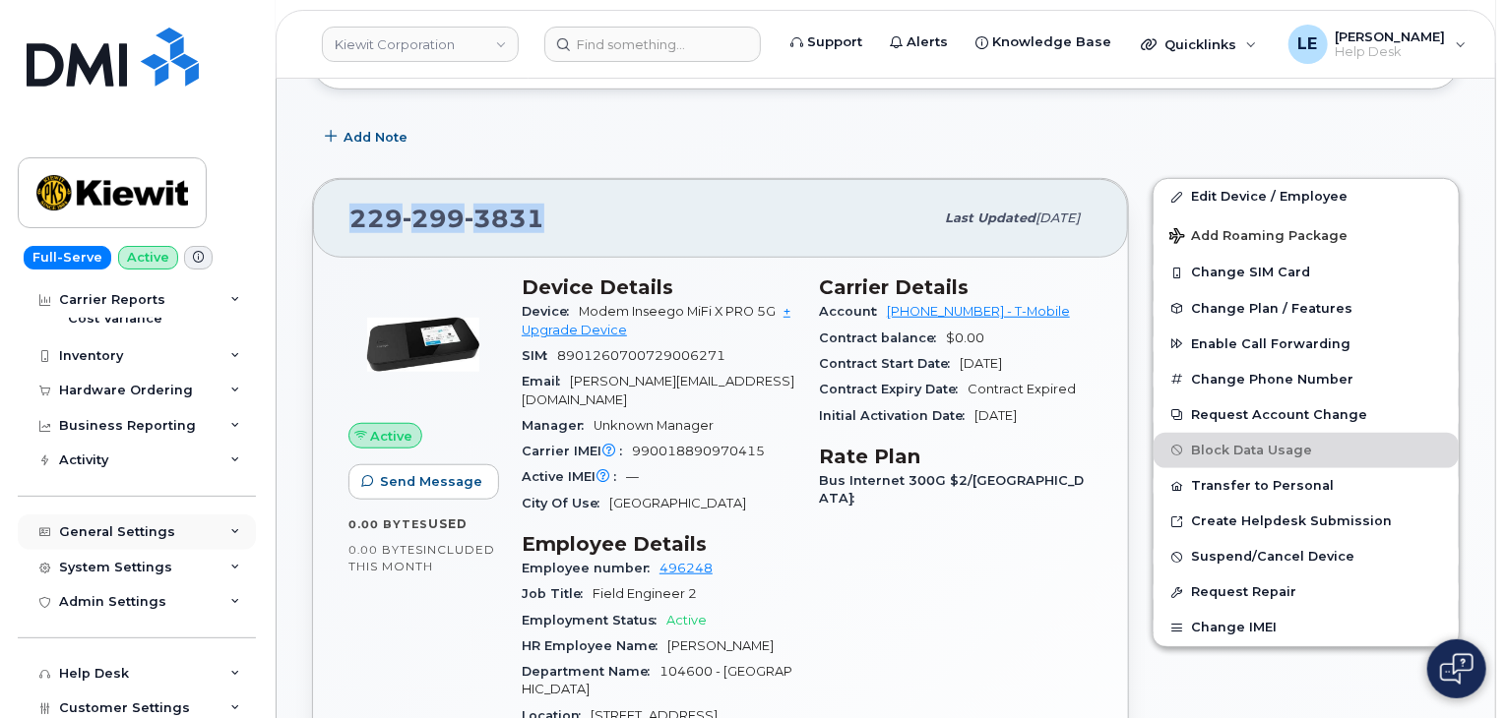
scroll to position [542, 0]
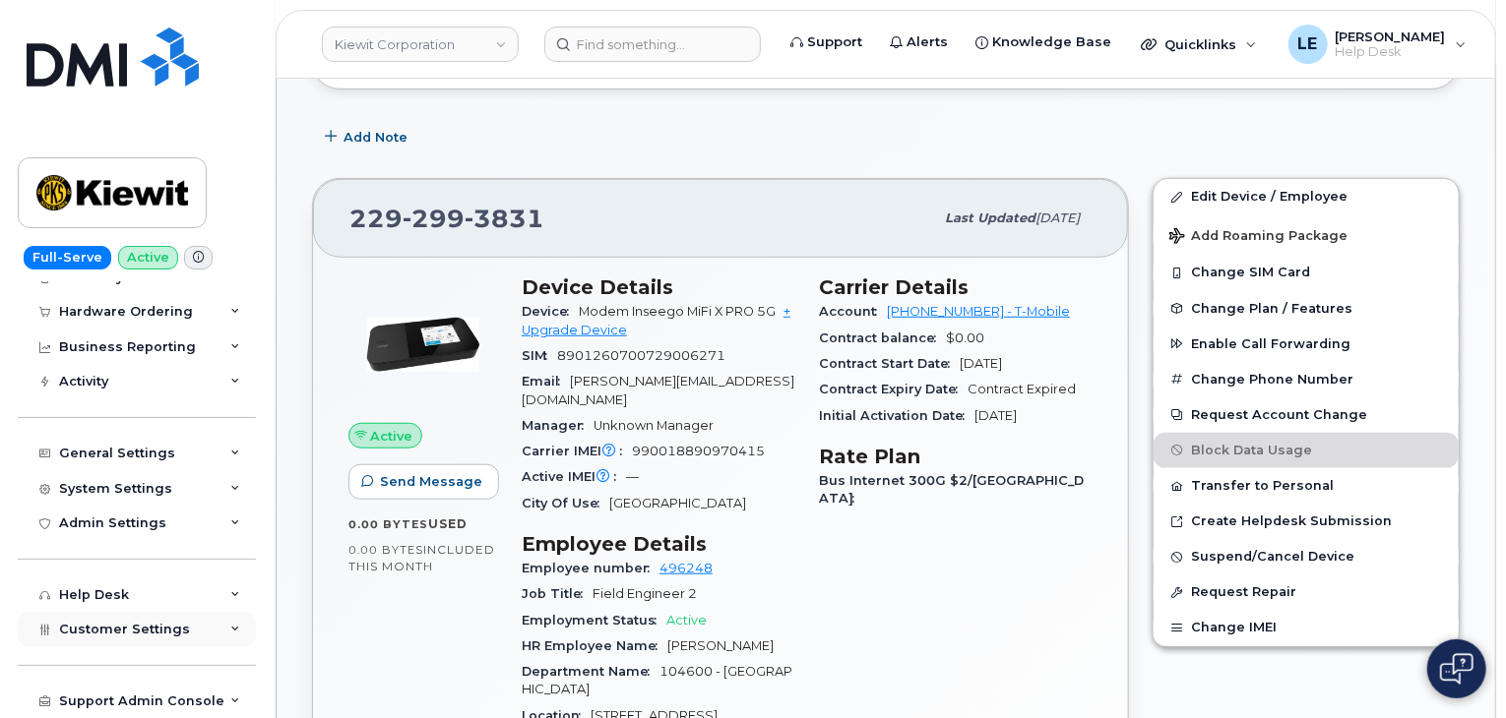
click at [147, 636] on span "Customer Settings" at bounding box center [124, 629] width 131 height 15
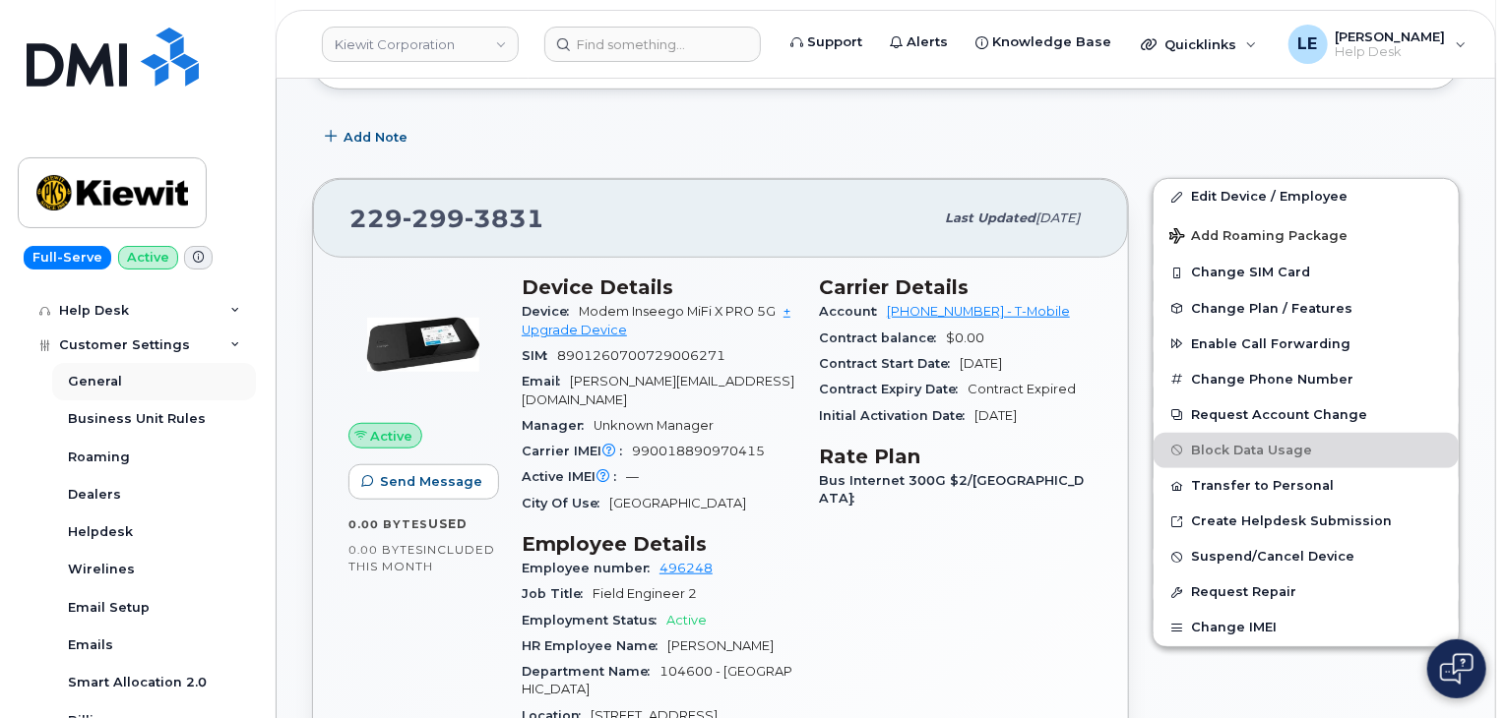
scroll to position [837, 0]
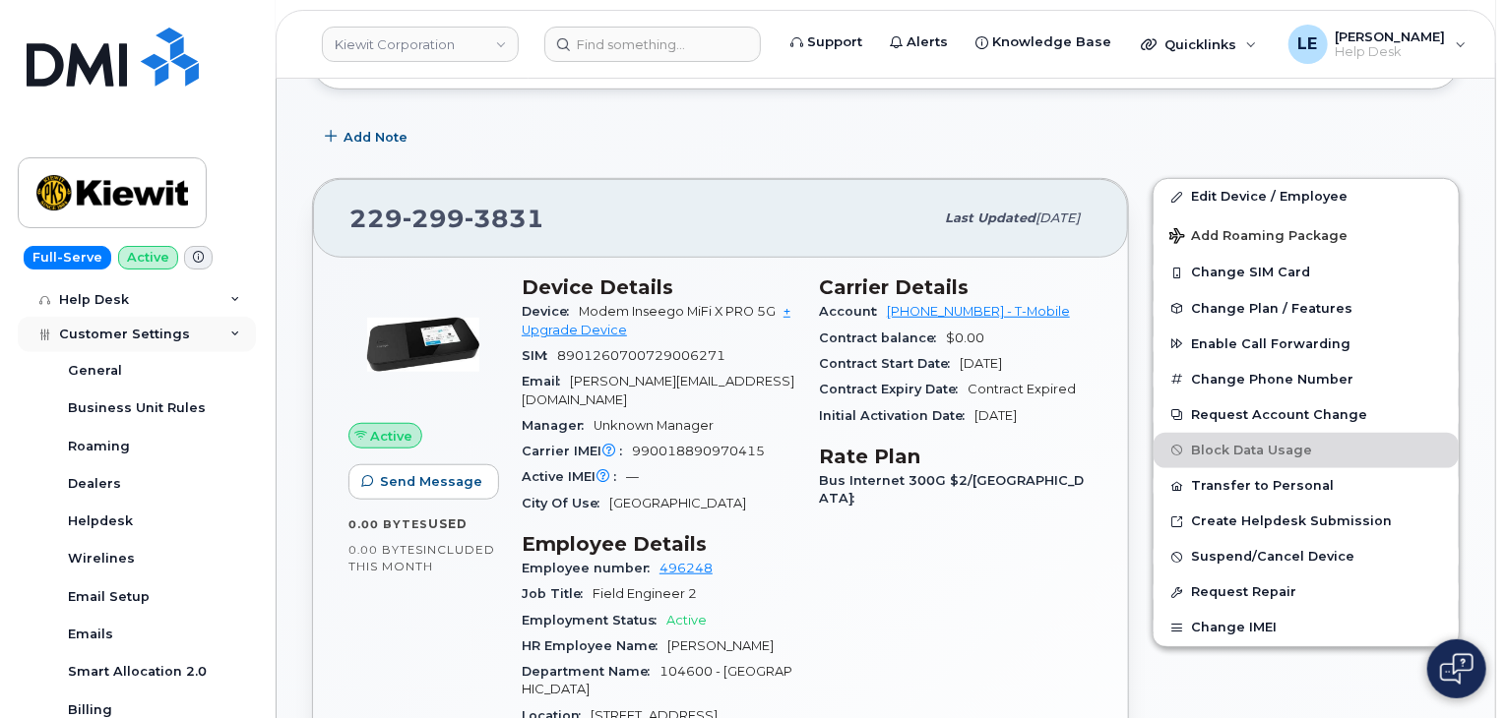
click at [131, 335] on span "Customer Settings" at bounding box center [124, 334] width 131 height 15
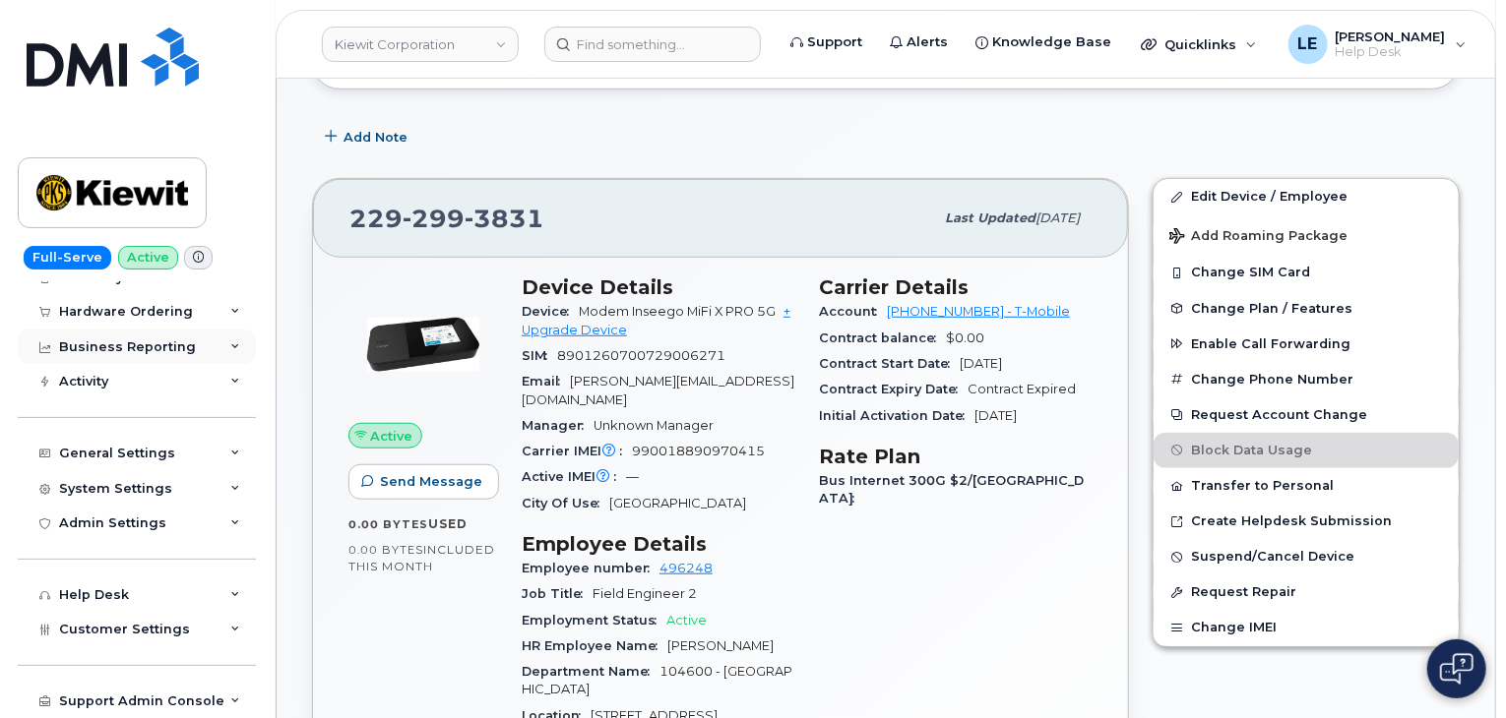
scroll to position [542, 0]
click at [134, 625] on span "Customer Settings" at bounding box center [124, 629] width 131 height 15
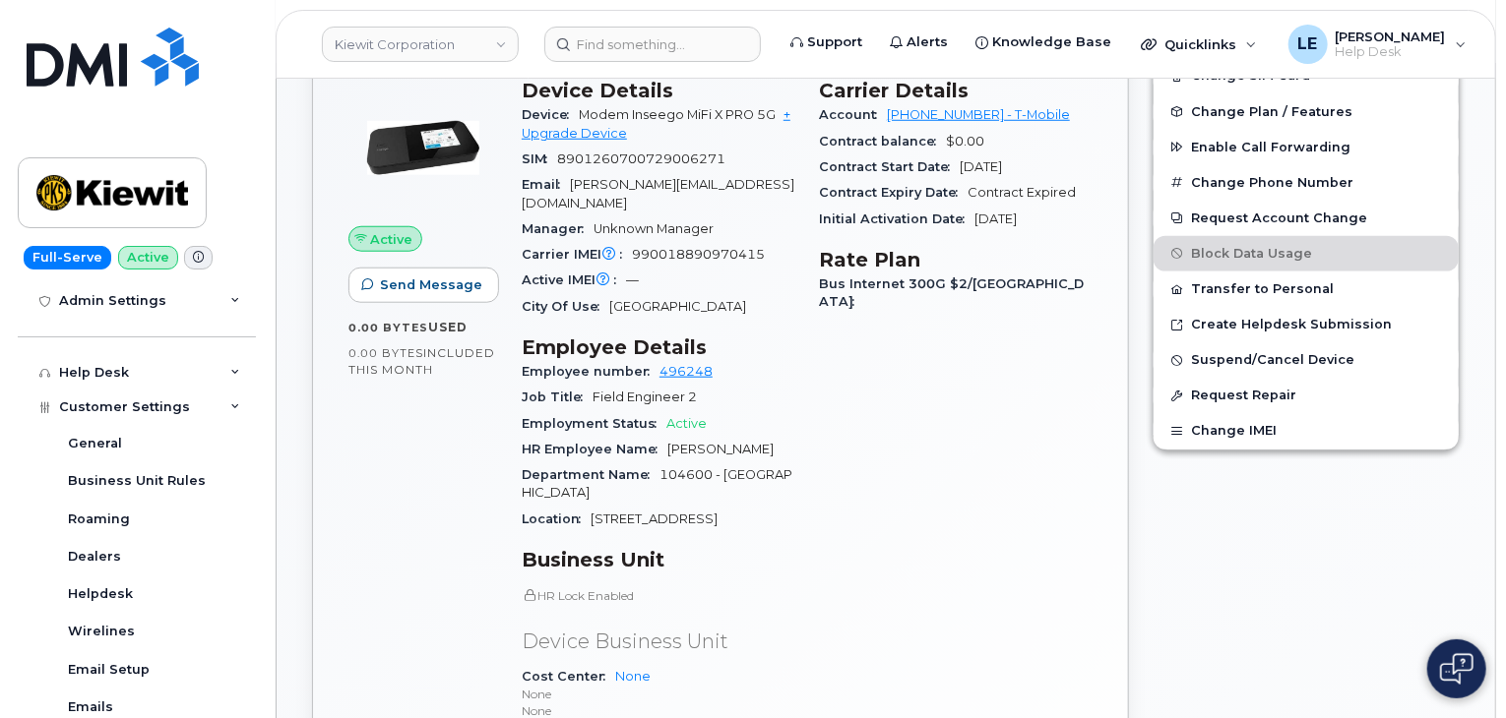
scroll to position [736, 0]
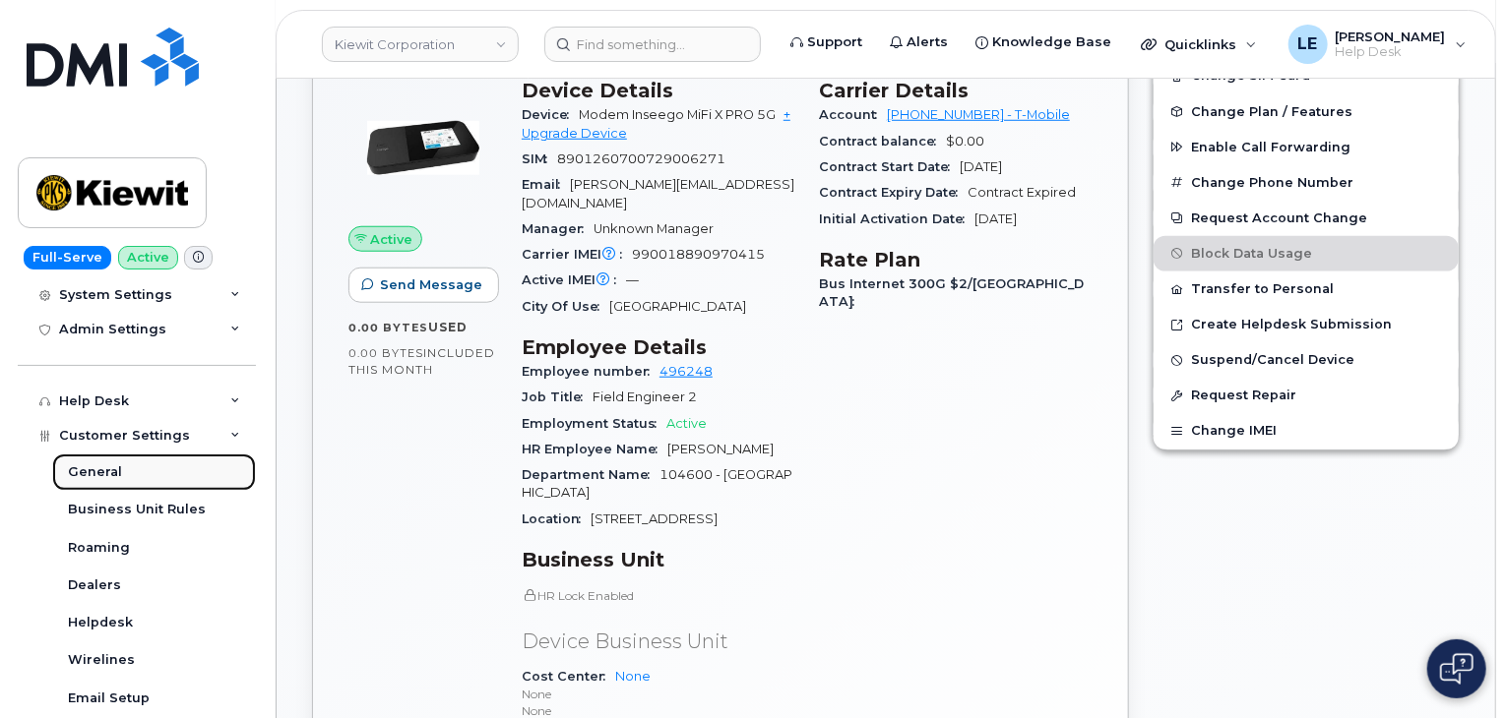
click at [122, 470] on link "General" at bounding box center [154, 472] width 204 height 37
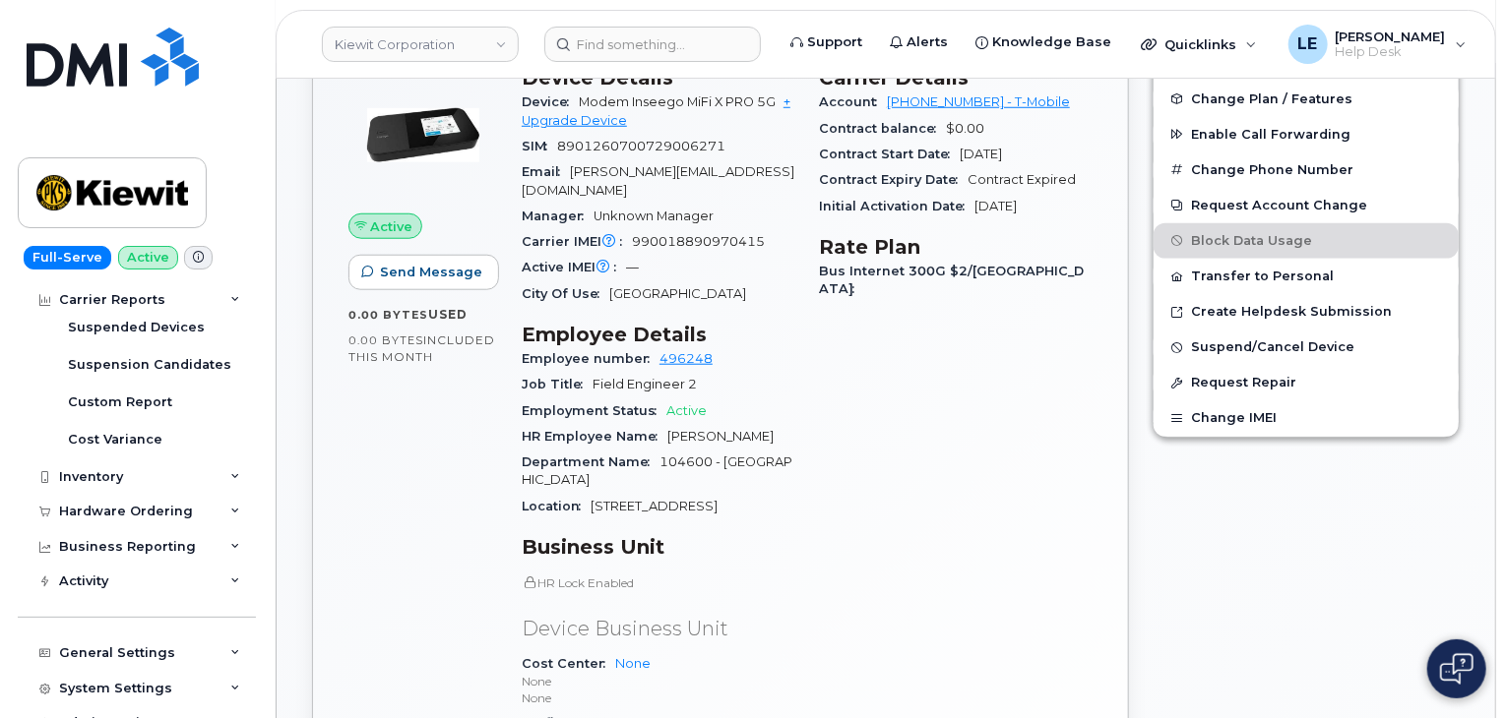
scroll to position [770, 0]
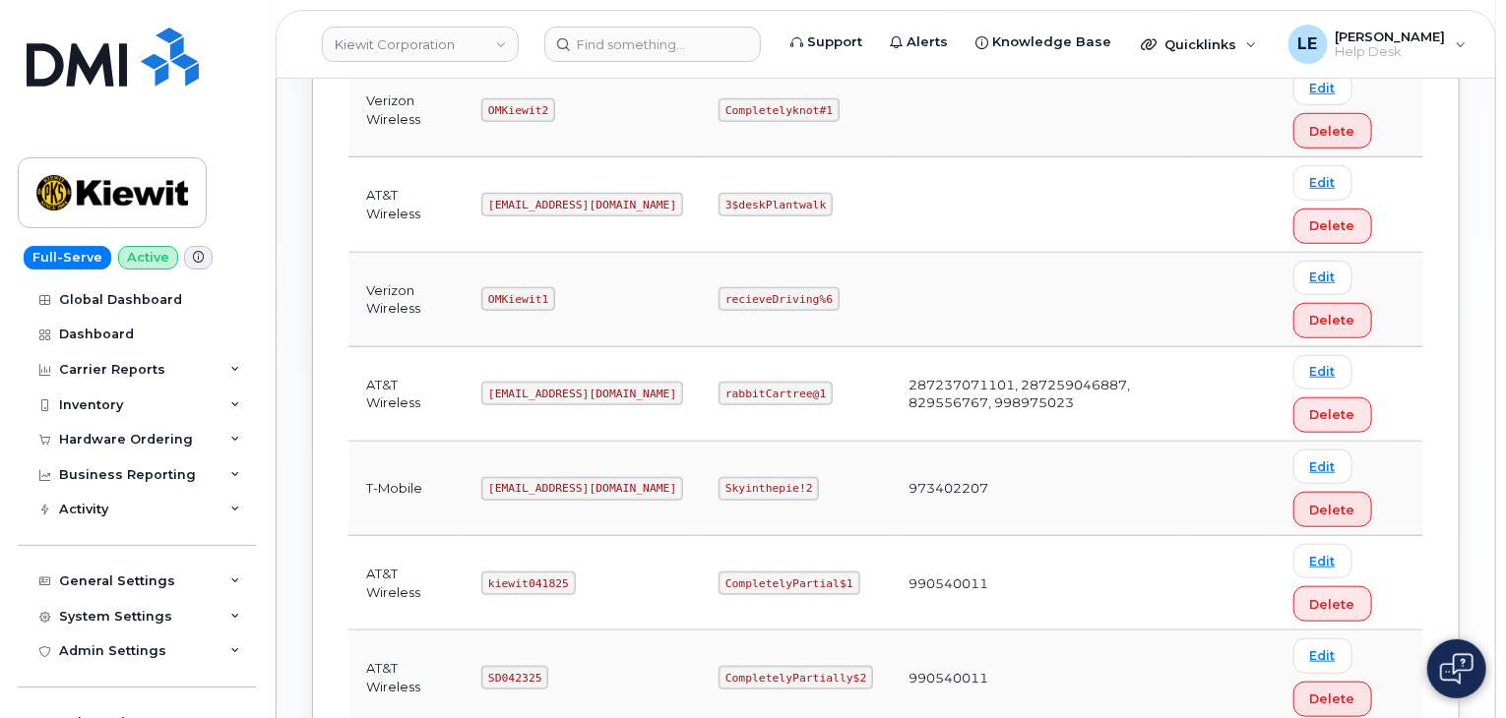
scroll to position [787, 0]
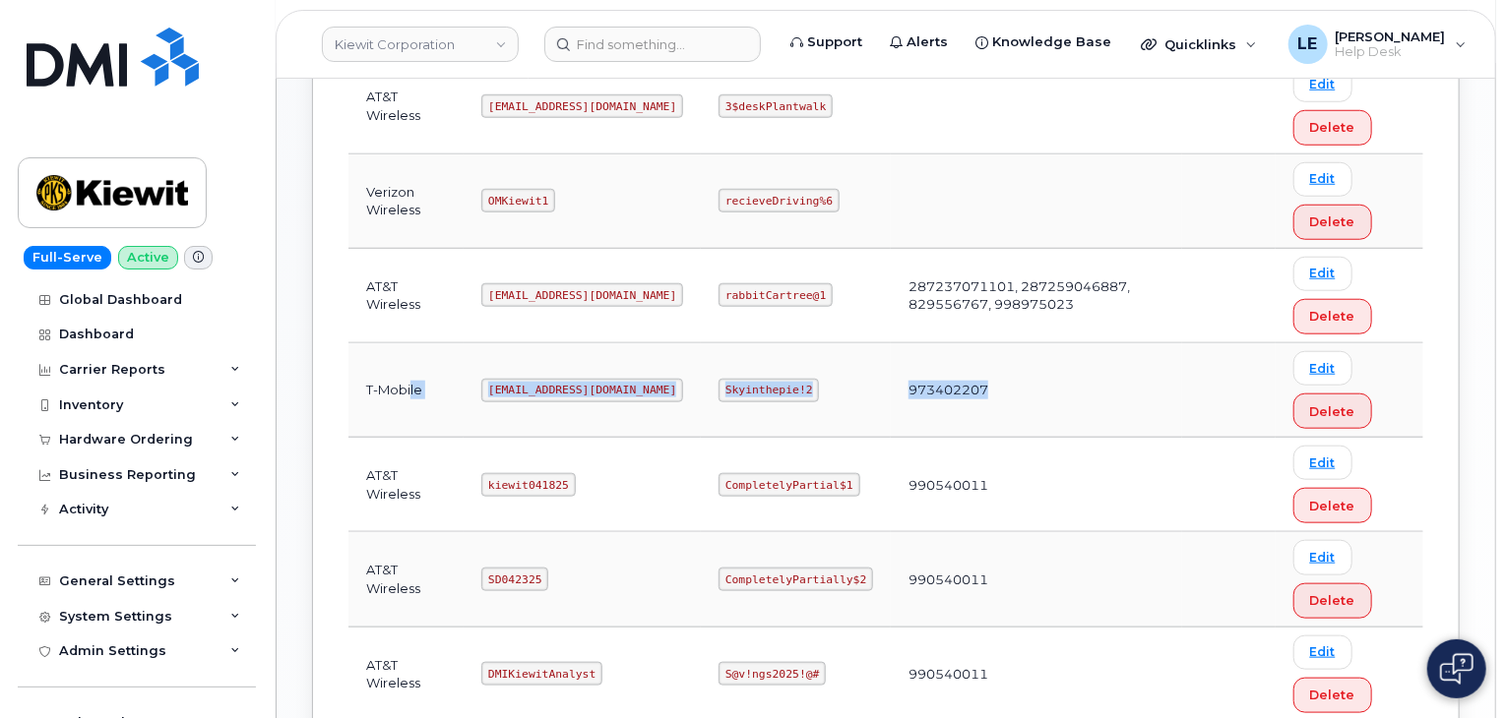
drag, startPoint x: 979, startPoint y: 383, endPoint x: 470, endPoint y: 372, distance: 508.9
click at [407, 396] on tr "T-Mobile ms-kiewit@dminc.com Skyinthepie!2 973402207 Edit Delete" at bounding box center [885, 390] width 1075 height 94
drag, startPoint x: 654, startPoint y: 387, endPoint x: 647, endPoint y: 394, distance: 10.5
click at [656, 387] on td "[EMAIL_ADDRESS][PERSON_NAME][DOMAIN_NAME]" at bounding box center [581, 390] width 237 height 94
click at [504, 395] on code "[EMAIL_ADDRESS][PERSON_NAME][DOMAIN_NAME]" at bounding box center [582, 391] width 202 height 24
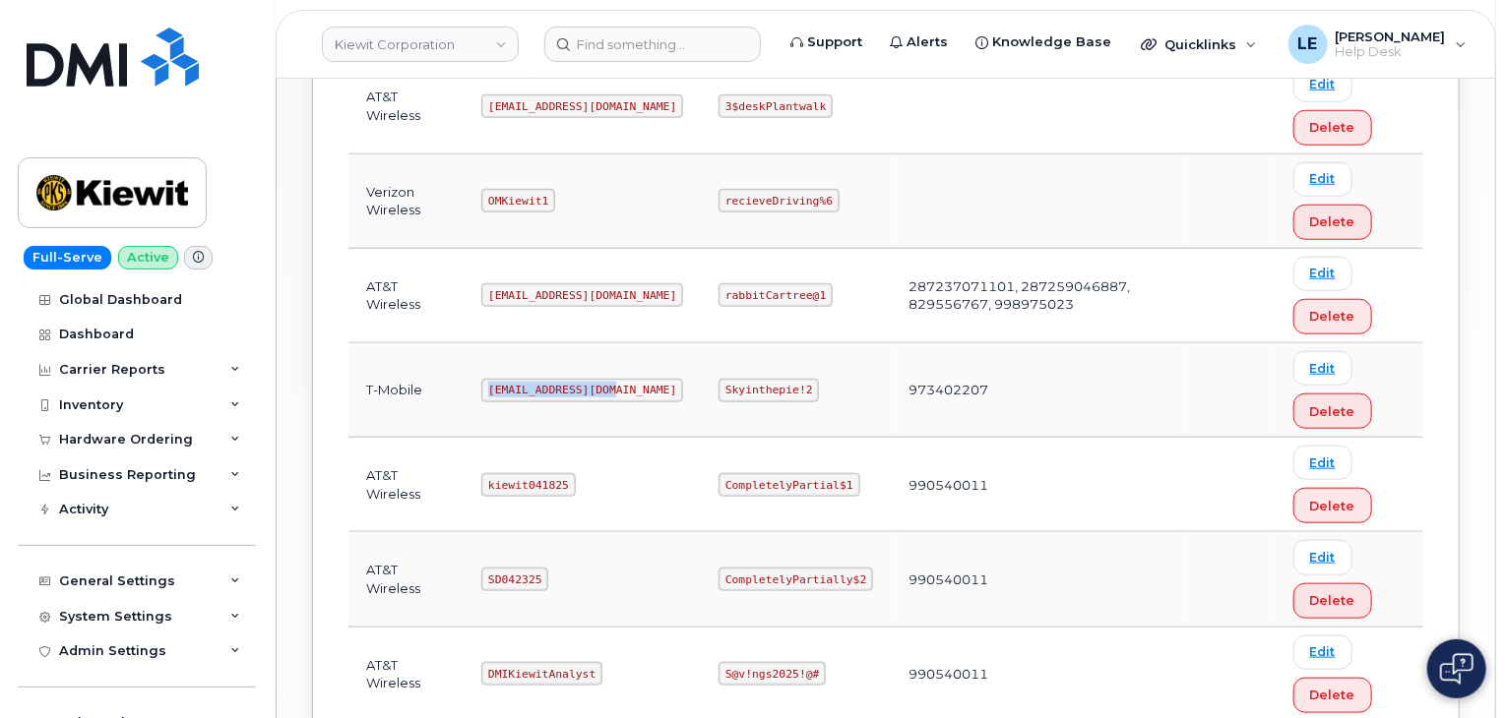
drag, startPoint x: 490, startPoint y: 379, endPoint x: 606, endPoint y: 388, distance: 116.5
click at [606, 388] on code "[EMAIL_ADDRESS][PERSON_NAME][DOMAIN_NAME]" at bounding box center [582, 391] width 202 height 24
copy code "[EMAIL_ADDRESS][PERSON_NAME][DOMAIN_NAME]"
drag, startPoint x: 722, startPoint y: 384, endPoint x: 801, endPoint y: 385, distance: 78.7
click at [801, 385] on code "Skyinthepie!2" at bounding box center [768, 391] width 100 height 24
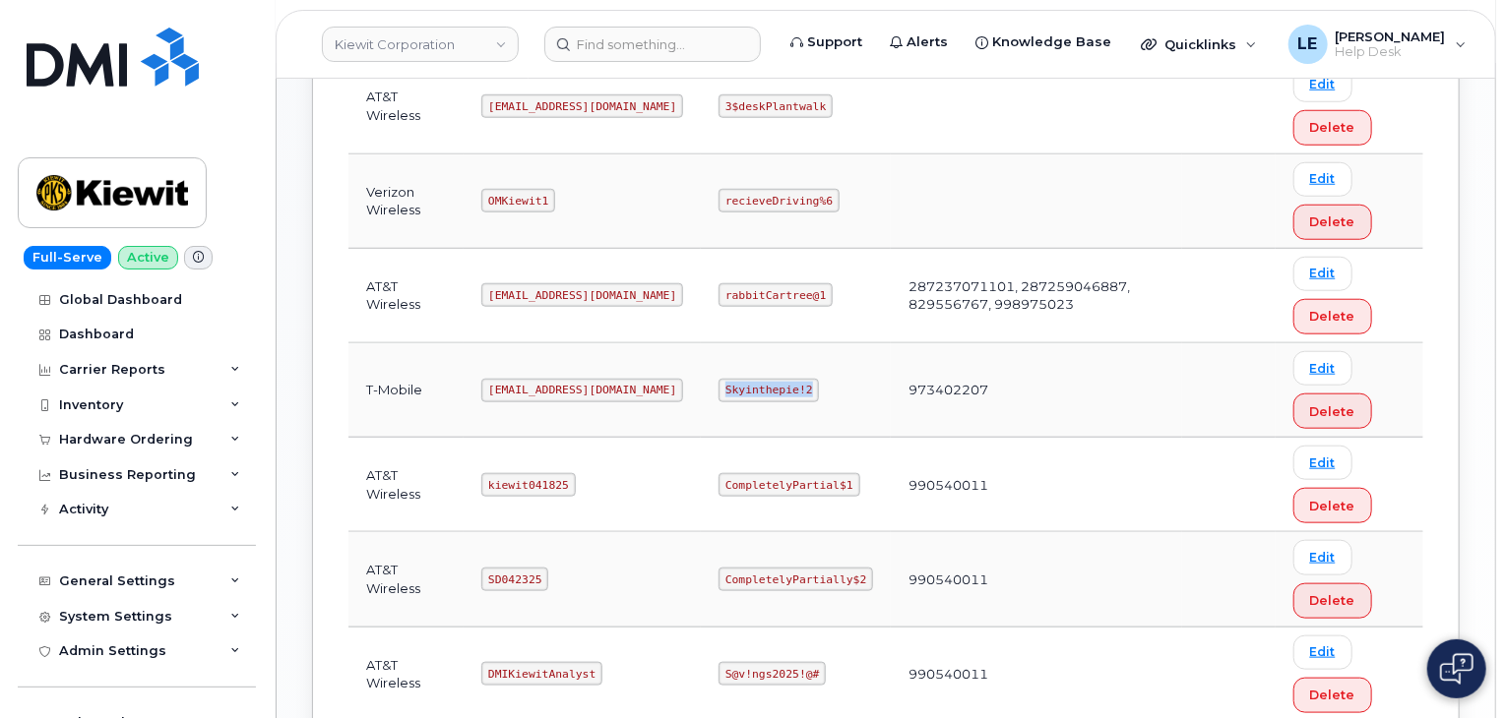
copy code "Skyinthepie!2"
click at [959, 426] on td "973402207" at bounding box center [1036, 390] width 291 height 94
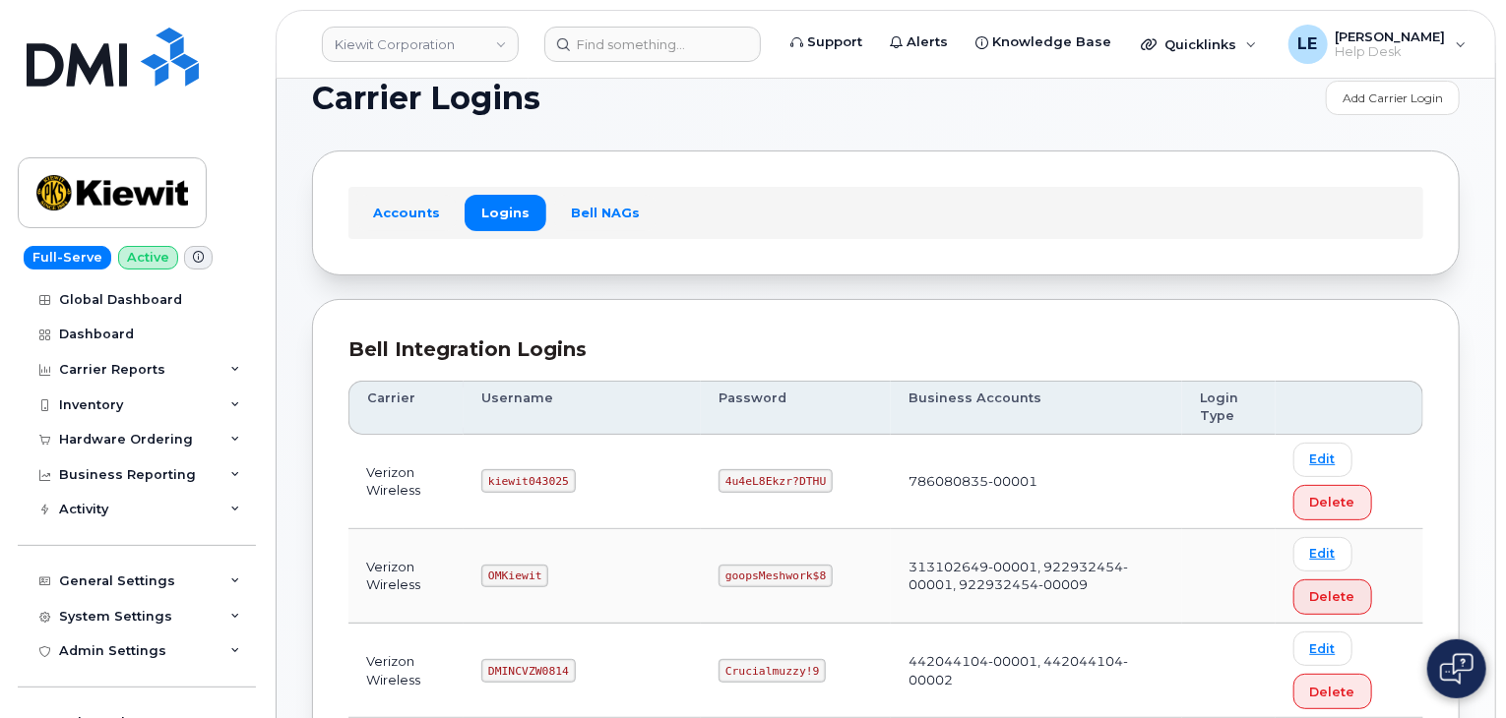
scroll to position [0, 0]
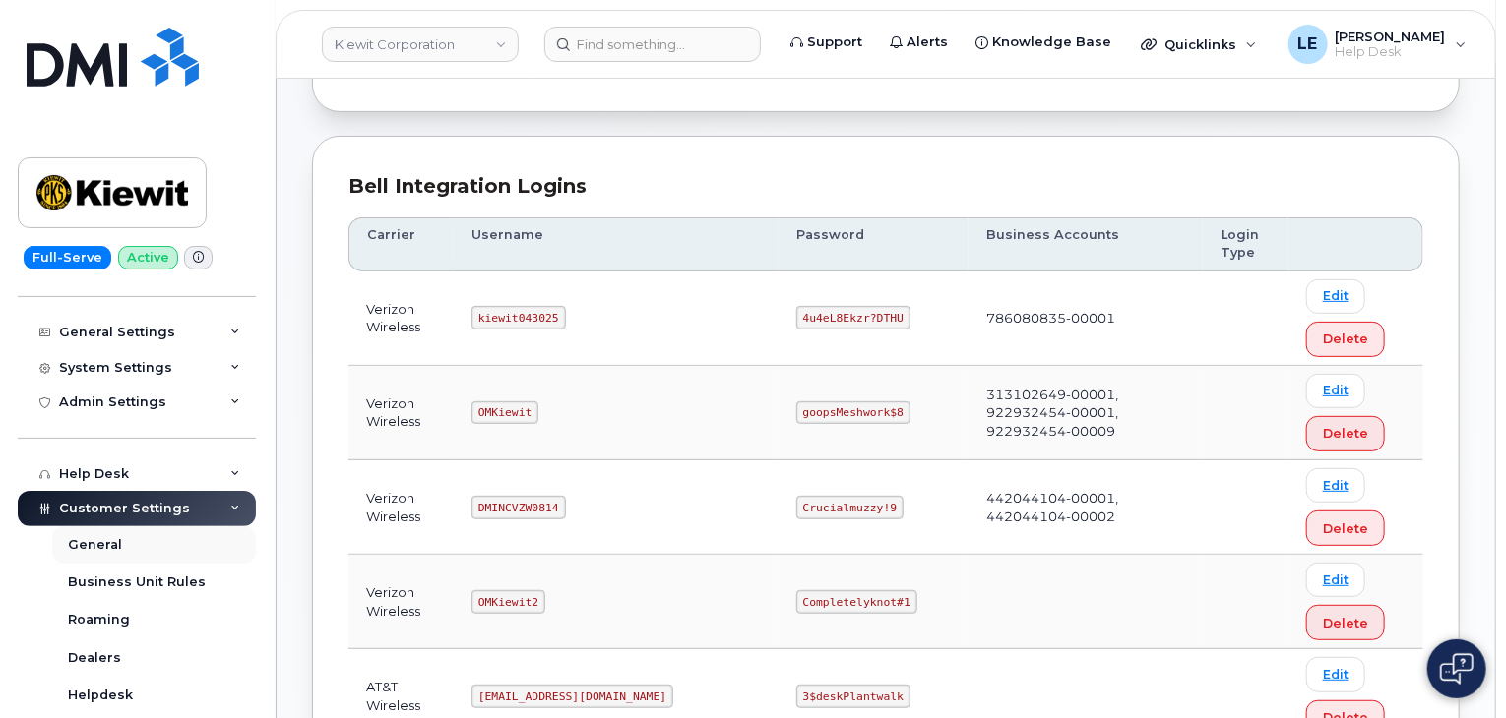
scroll to position [295, 0]
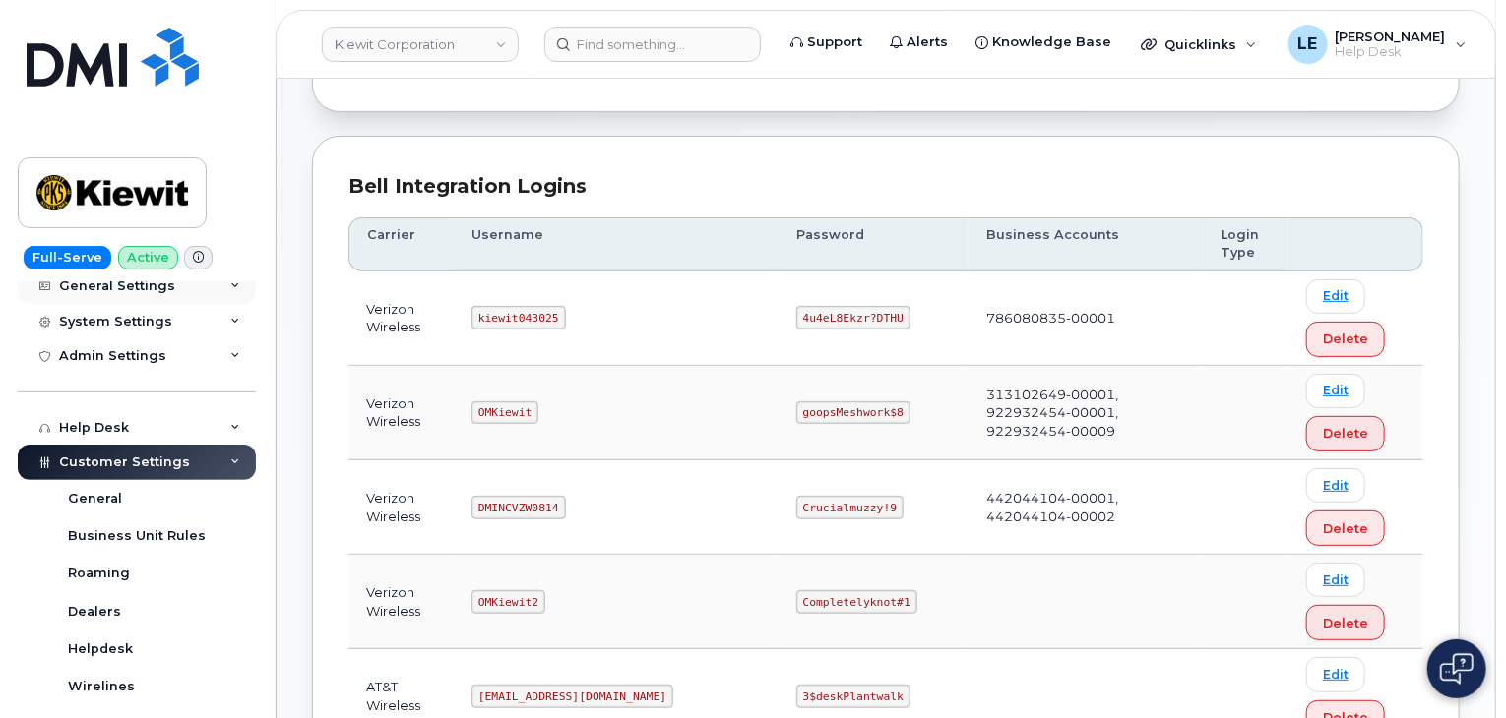
click at [220, 465] on div "Customer Settings" at bounding box center [137, 462] width 238 height 35
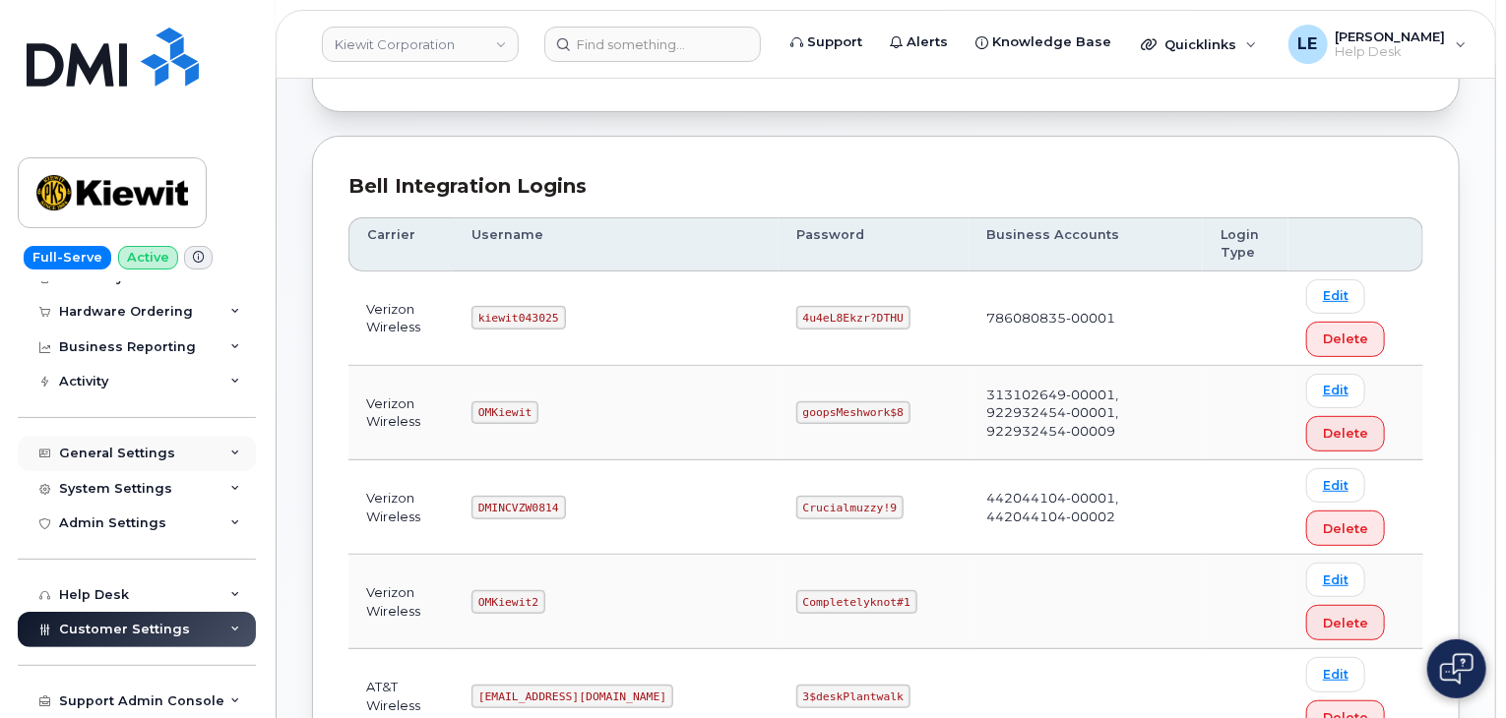
scroll to position [127, 0]
click at [237, 647] on div "Customer Settings" at bounding box center [137, 630] width 238 height 35
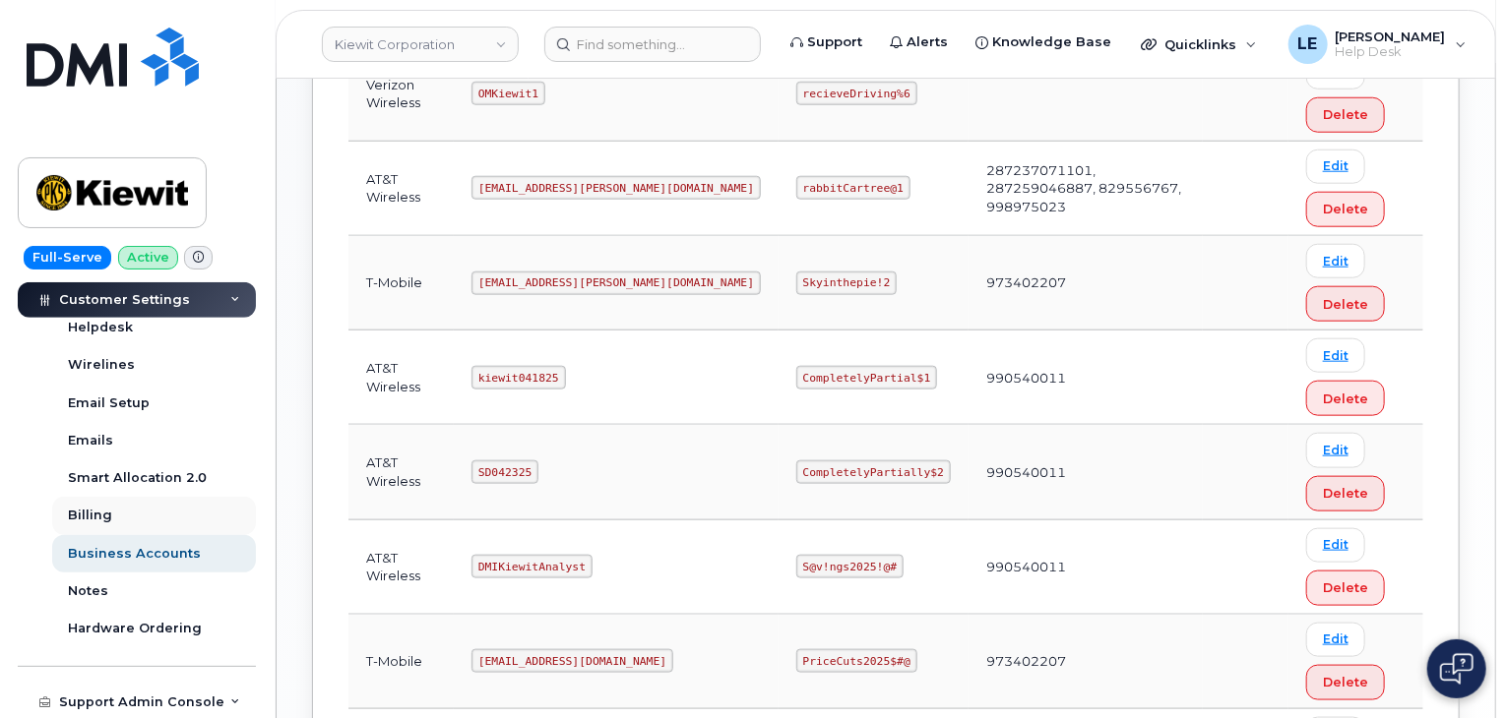
scroll to position [942, 0]
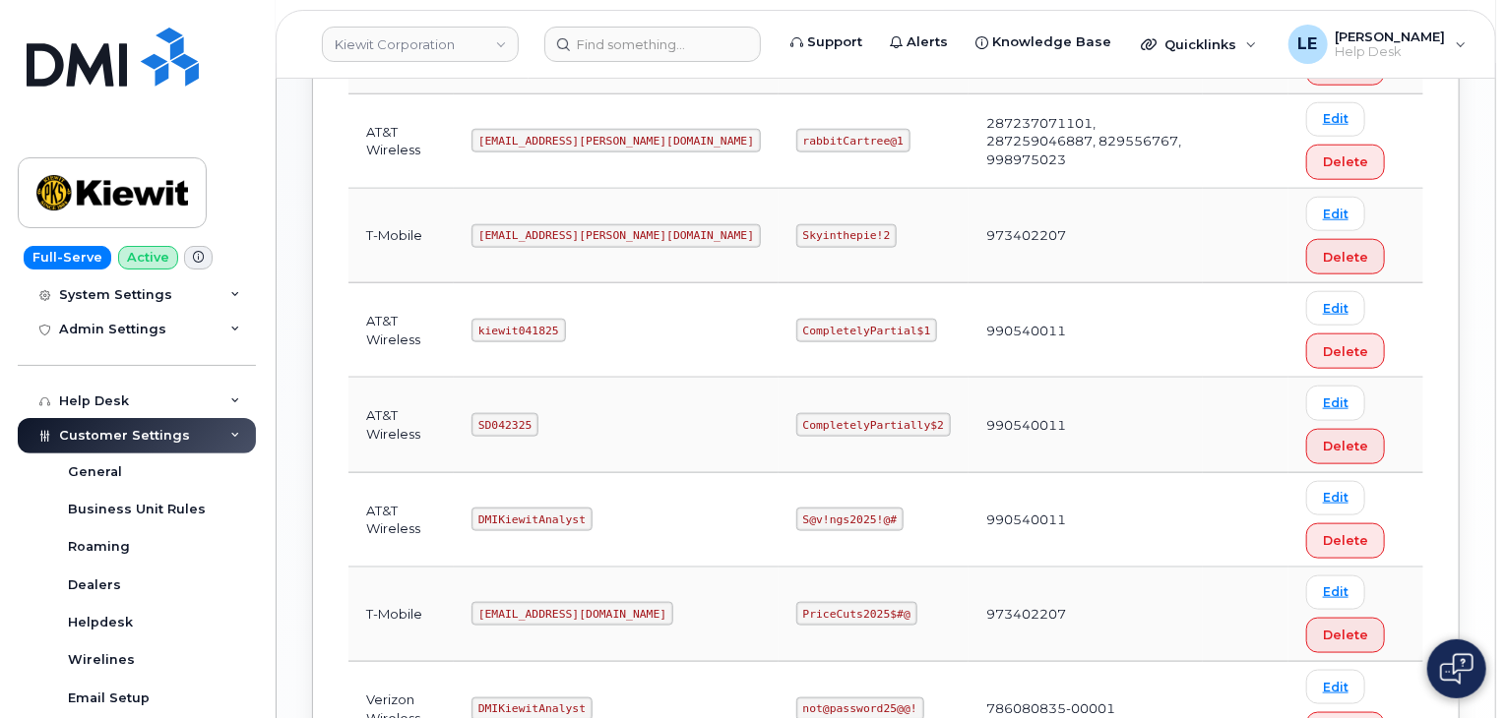
click at [202, 437] on div "Customer Settings" at bounding box center [137, 435] width 238 height 35
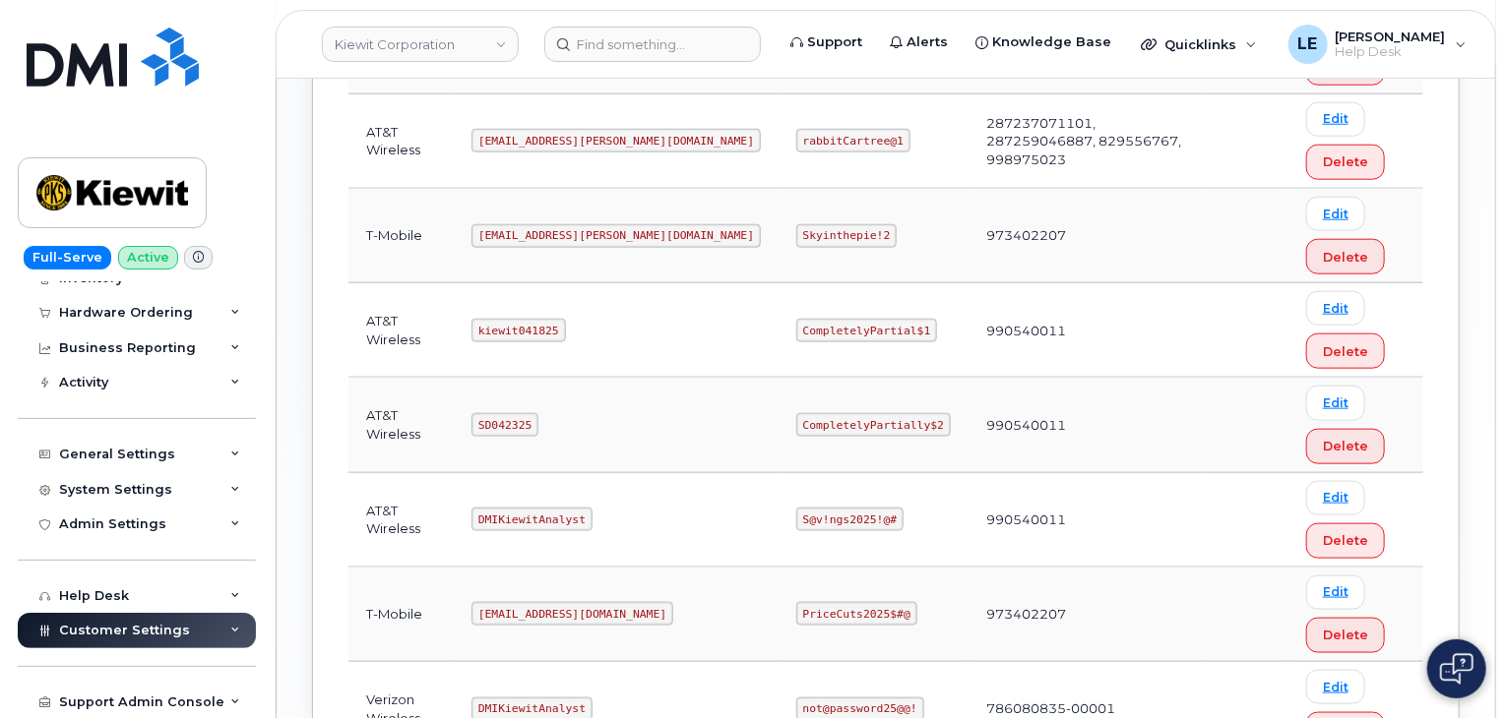
click at [194, 627] on div "Customer Settings" at bounding box center [137, 630] width 238 height 35
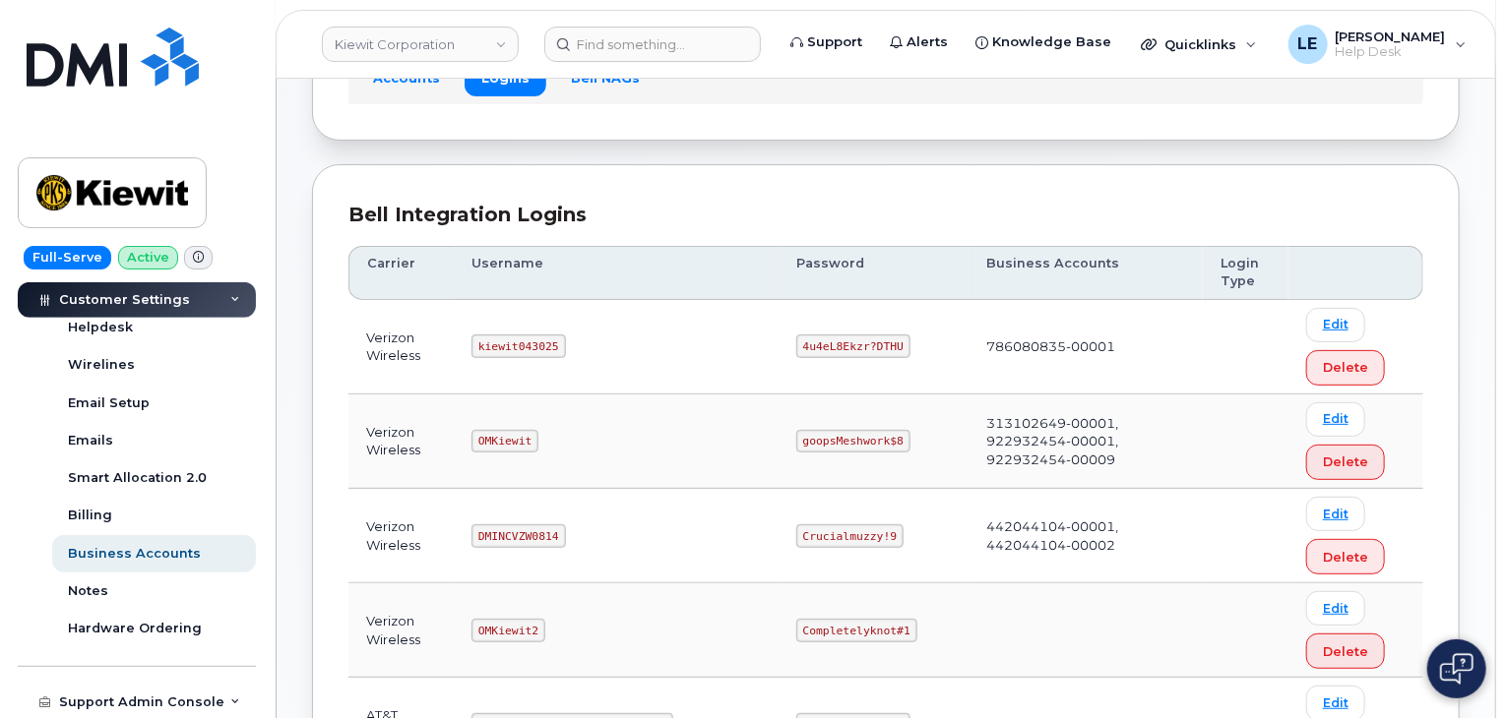
scroll to position [0, 0]
